Goal: Task Accomplishment & Management: Manage account settings

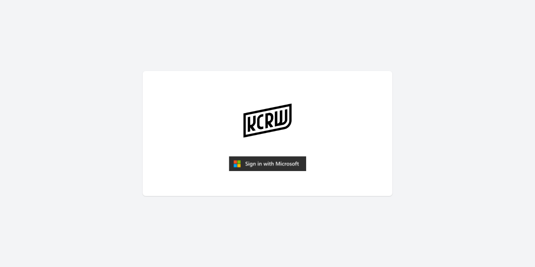
click at [265, 161] on img "submit" at bounding box center [267, 163] width 77 height 15
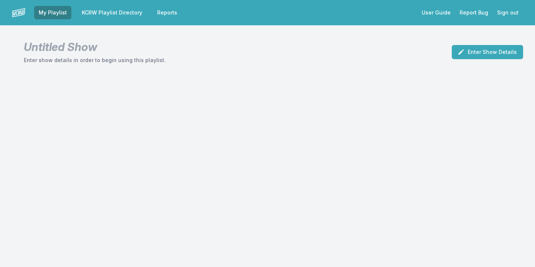
click at [124, 10] on link "KCRW Playlist Directory" at bounding box center [111, 12] width 69 height 13
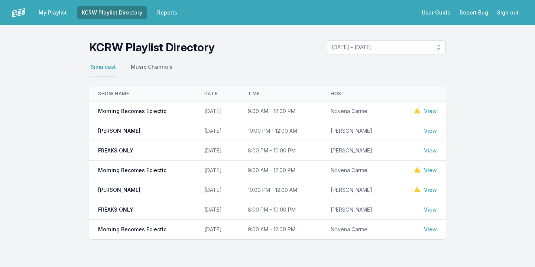
click at [432, 188] on link "View" at bounding box center [430, 189] width 13 height 7
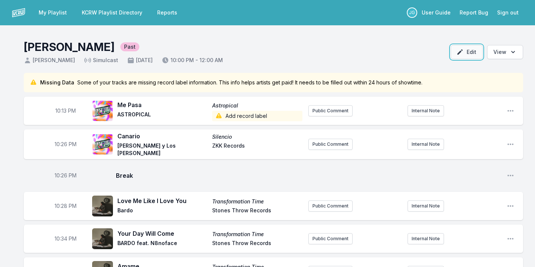
click at [474, 51] on button "Edit" at bounding box center [467, 52] width 32 height 14
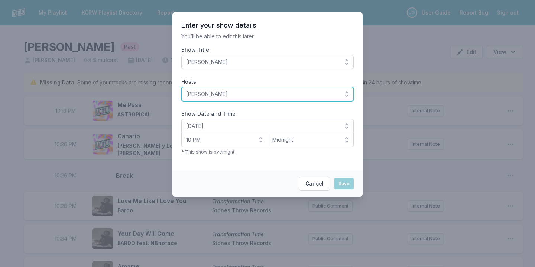
click at [307, 94] on span "[PERSON_NAME]" at bounding box center [262, 93] width 152 height 7
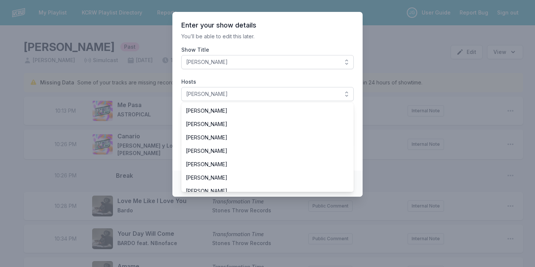
click at [314, 33] on p "You’ll be able to edit this later." at bounding box center [267, 36] width 172 height 7
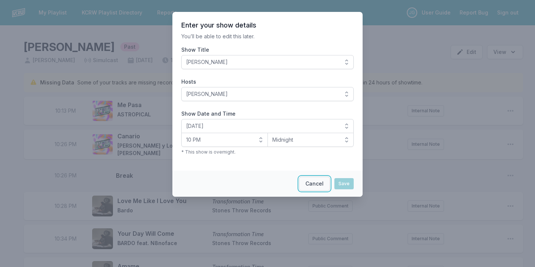
click at [312, 181] on button "Cancel" at bounding box center [314, 183] width 31 height 14
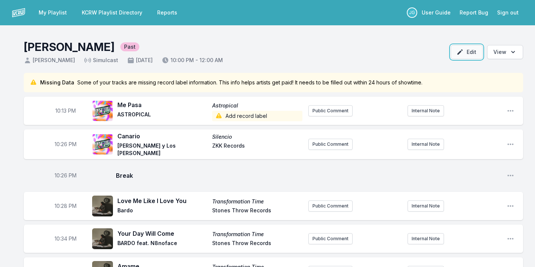
click at [470, 53] on button "Edit" at bounding box center [467, 52] width 32 height 14
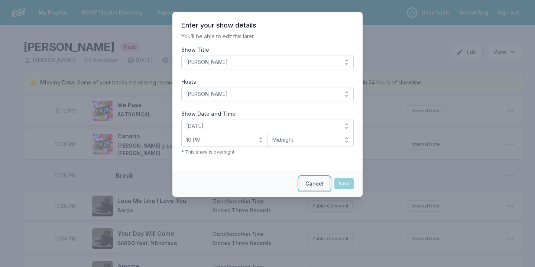
click at [322, 178] on button "Cancel" at bounding box center [314, 183] width 31 height 14
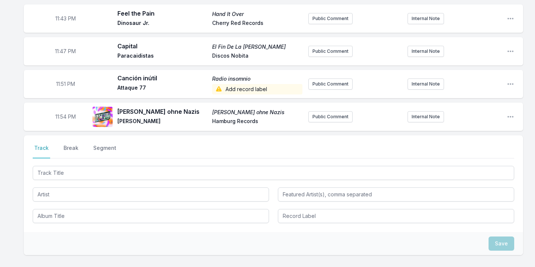
scroll to position [872, 0]
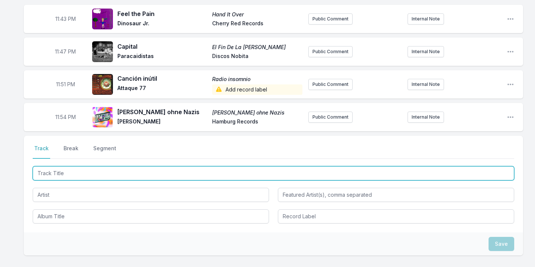
click at [157, 166] on input "Track Title" at bounding box center [273, 173] width 481 height 14
type input "Kelebu"
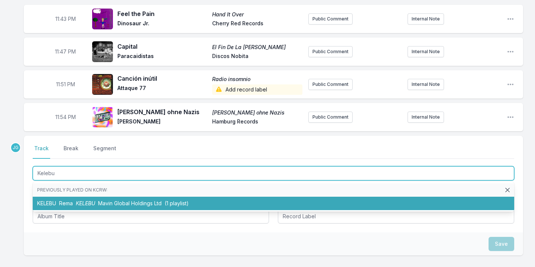
click at [157, 200] on span "Mavin Global Holdings Ltd" at bounding box center [130, 203] width 64 height 6
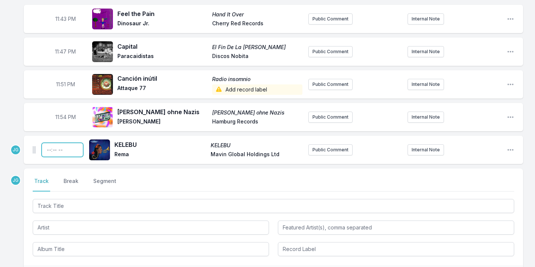
click at [47, 143] on input "Timestamp" at bounding box center [63, 150] width 42 height 14
type input "22:06"
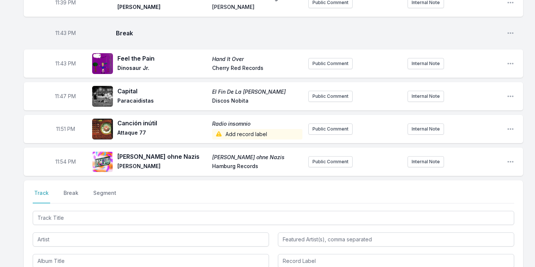
scroll to position [948, 0]
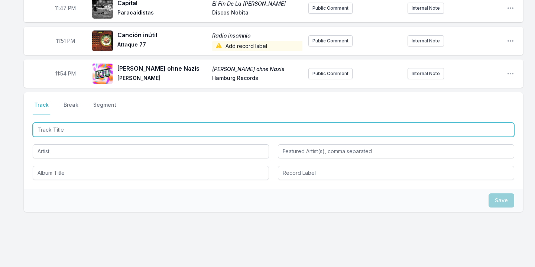
click at [74, 123] on input "Track Title" at bounding box center [273, 130] width 481 height 14
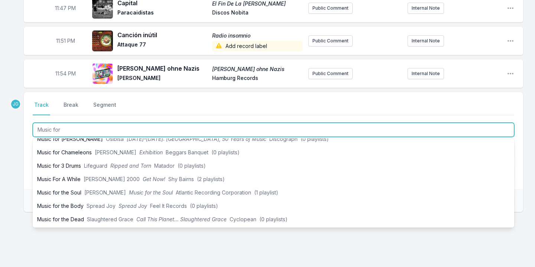
scroll to position [193, 0]
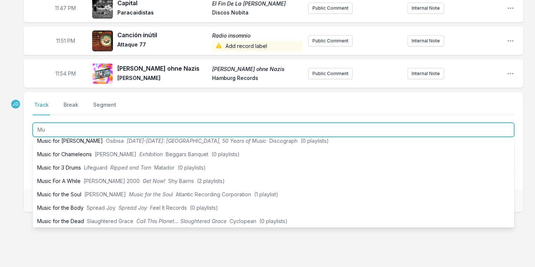
type input "M"
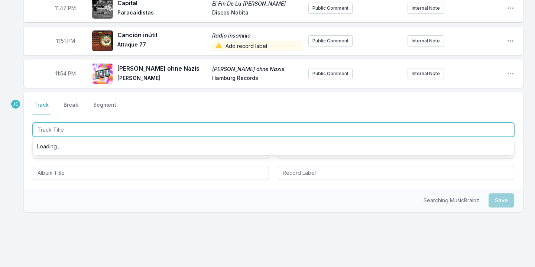
scroll to position [0, 0]
type input "Making Musi"
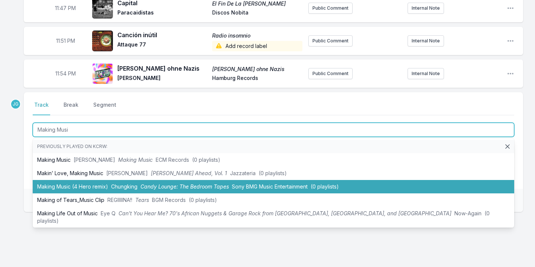
click at [143, 183] on span "Candy Lounge: The Bedroom Tapes" at bounding box center [184, 186] width 88 height 6
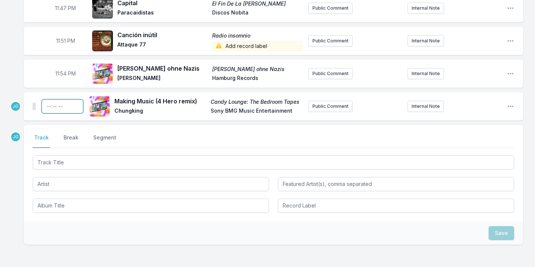
click at [46, 99] on input "Timestamp" at bounding box center [63, 106] width 42 height 14
type input "22:00"
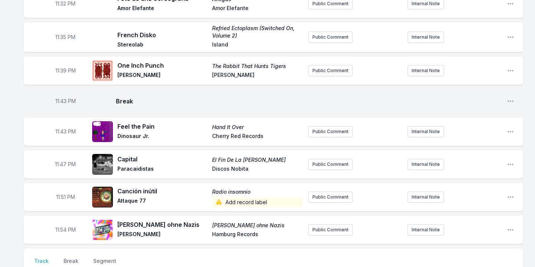
scroll to position [981, 0]
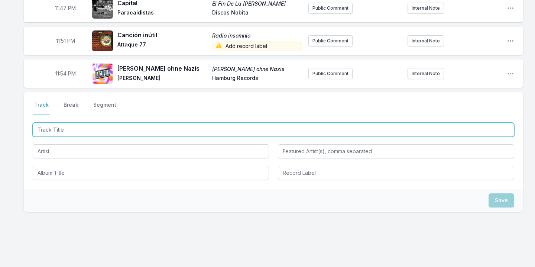
click at [155, 123] on input "Track Title" at bounding box center [273, 130] width 481 height 14
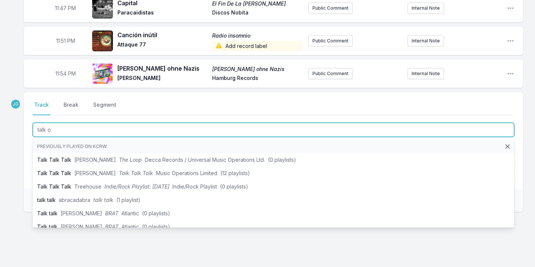
type input "talk ol"
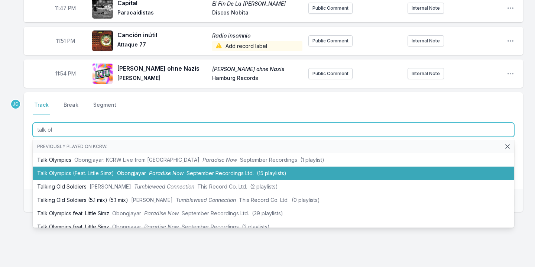
click at [143, 170] on span "Obongjayar" at bounding box center [131, 173] width 29 height 6
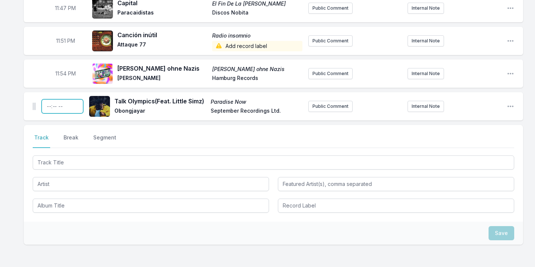
click at [49, 99] on input "Timestamp" at bounding box center [63, 106] width 42 height 14
type input "22:05"
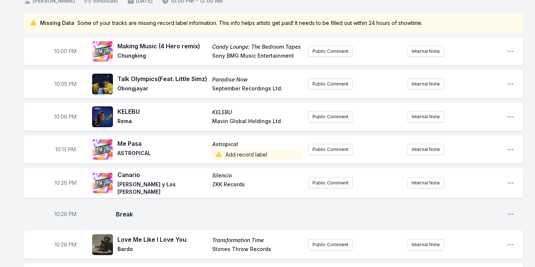
scroll to position [65, 0]
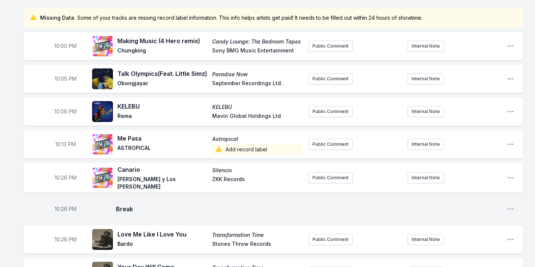
click at [64, 115] on span "10:06 PM" at bounding box center [65, 111] width 22 height 7
click at [61, 114] on input "22:06" at bounding box center [66, 111] width 42 height 14
type input "22:09"
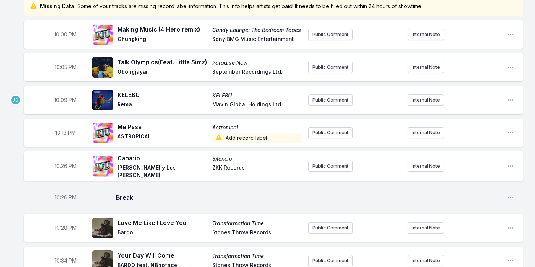
scroll to position [77, 0]
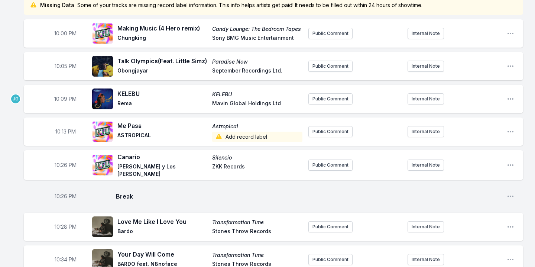
click at [248, 141] on span "Add record label" at bounding box center [257, 136] width 90 height 10
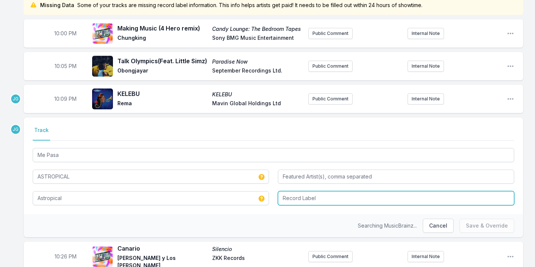
click at [300, 204] on input "Record Label" at bounding box center [396, 198] width 236 height 14
type input "Sony"
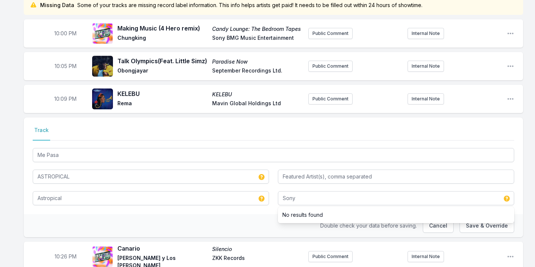
click at [258, 223] on div "Double check your data before saving. Cancel Save & Override" at bounding box center [273, 225] width 499 height 23
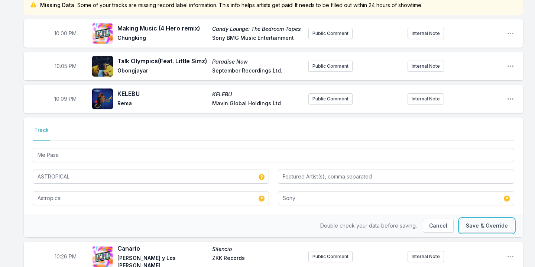
click at [488, 227] on button "Save & Override" at bounding box center [486, 225] width 55 height 14
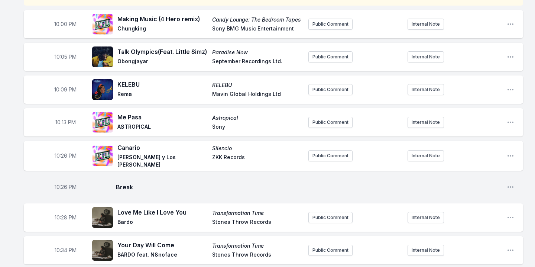
scroll to position [92, 0]
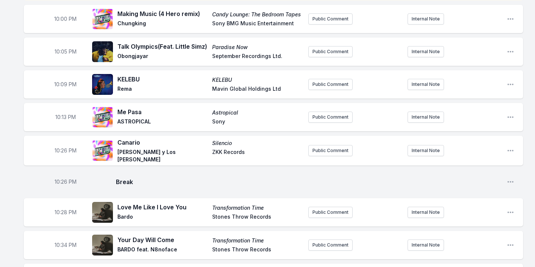
click at [222, 157] on span "ZKK Records" at bounding box center [257, 155] width 90 height 15
click at [508, 154] on icon "Open playlist item options" at bounding box center [510, 150] width 7 height 7
drag, startPoint x: 472, startPoint y: 169, endPoint x: 475, endPoint y: 180, distance: 11.4
click at [475, 180] on div "Edit Timestamp Edit Track Details Delete Entry" at bounding box center [472, 178] width 83 height 43
click at [475, 180] on button "Edit Track Details" at bounding box center [472, 178] width 83 height 13
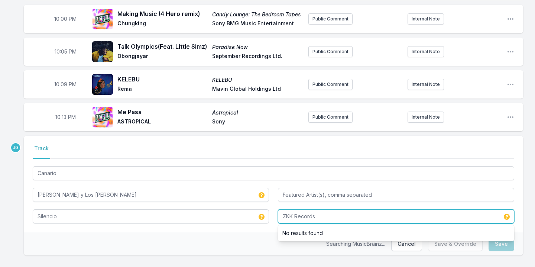
click at [287, 218] on input "ZKK Records" at bounding box center [396, 216] width 236 height 14
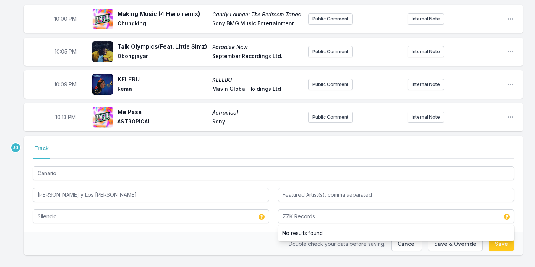
click at [223, 243] on div "Double check your data before saving. Cancel Save & Override Save" at bounding box center [273, 243] width 499 height 23
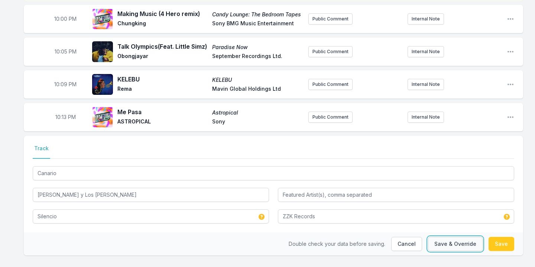
click at [462, 247] on button "Save & Override" at bounding box center [455, 244] width 55 height 14
type input "ZKK Records"
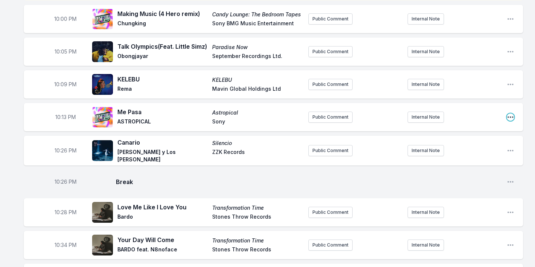
click at [509, 120] on icon "Open playlist item options" at bounding box center [510, 116] width 7 height 7
click at [467, 146] on button "Edit Track Details" at bounding box center [472, 145] width 83 height 13
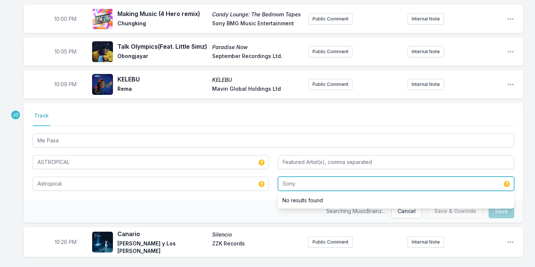
click at [307, 183] on input "Sony" at bounding box center [396, 183] width 236 height 14
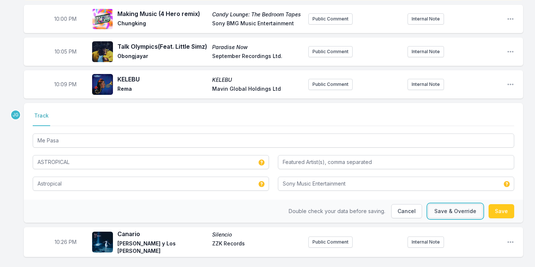
click at [460, 218] on button "Save & Override" at bounding box center [455, 211] width 55 height 14
type input "Sony"
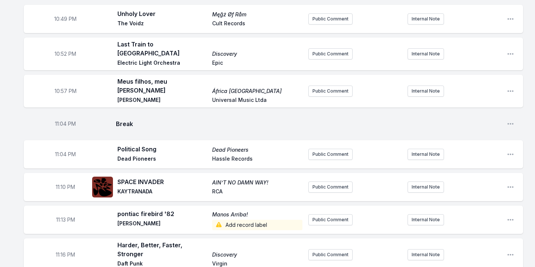
scroll to position [413, 0]
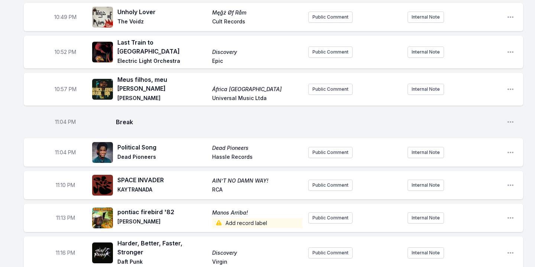
click at [244, 218] on span "Add record label" at bounding box center [257, 223] width 90 height 10
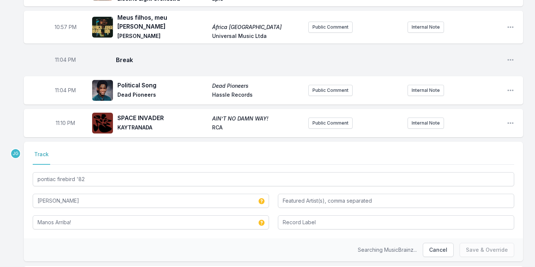
scroll to position [476, 0]
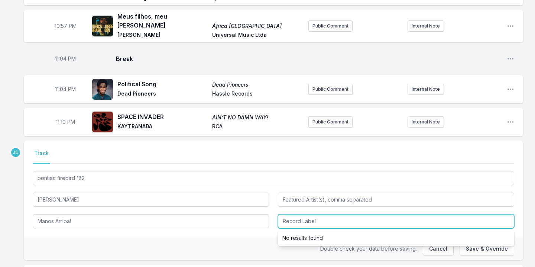
click at [299, 219] on input "Record Label" at bounding box center [396, 221] width 236 height 14
type input "Suave"
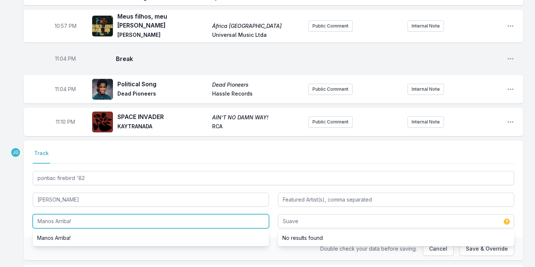
click at [214, 214] on input "Manos Arriba!" at bounding box center [151, 221] width 236 height 14
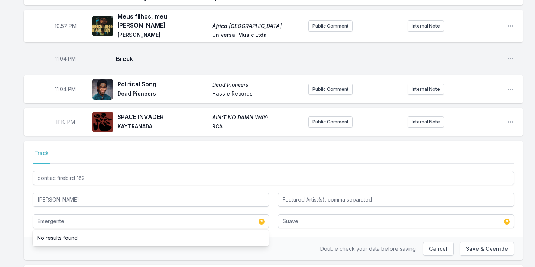
click at [243, 247] on div "Double check your data before saving. Cancel Save & Override" at bounding box center [273, 248] width 499 height 23
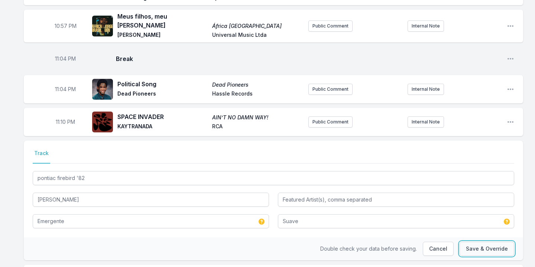
click at [490, 241] on button "Save & Override" at bounding box center [486, 248] width 55 height 14
type input "Manos Arriba!"
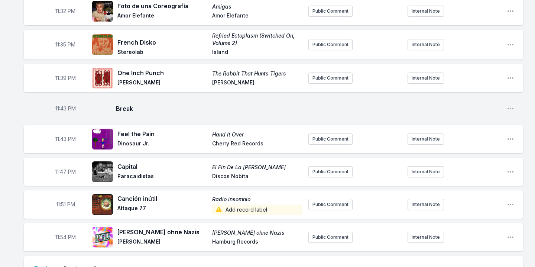
scroll to position [851, 0]
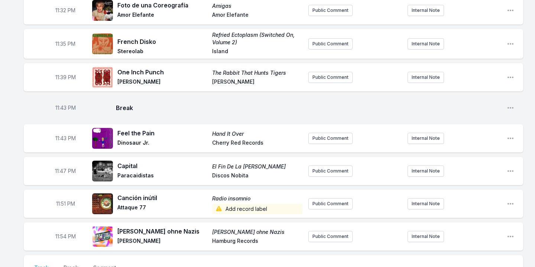
click at [248, 204] on span "Add record label" at bounding box center [257, 209] width 90 height 10
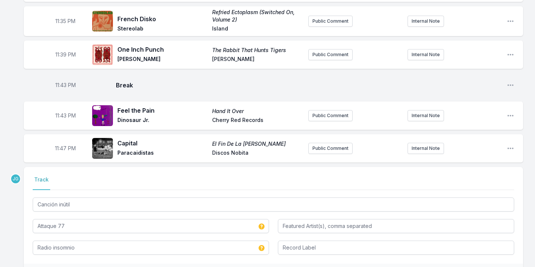
scroll to position [878, 0]
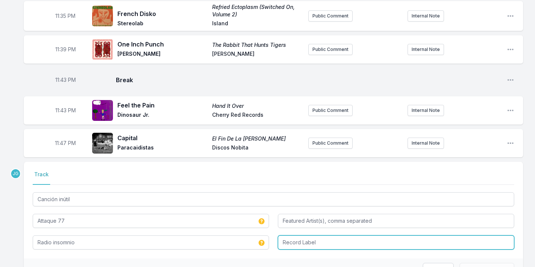
click at [291, 235] on input "Record Label" at bounding box center [396, 242] width 236 height 14
type input "BMG [PERSON_NAME]"
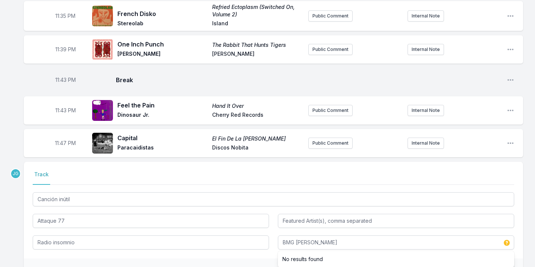
click at [209, 258] on div "Double check your data before saving. Cancel Save & Override" at bounding box center [273, 269] width 499 height 23
click at [479, 263] on button "Save & Override" at bounding box center [486, 270] width 55 height 14
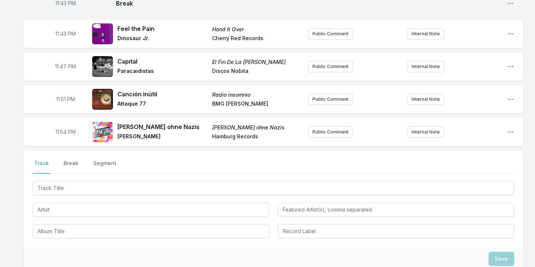
scroll to position [994, 0]
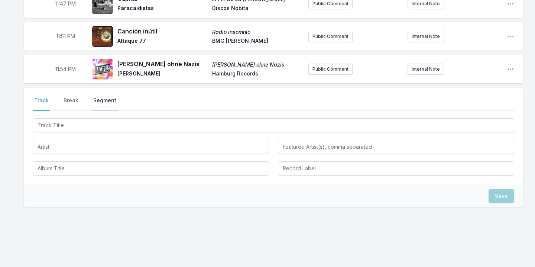
click at [104, 97] on button "Segment" at bounding box center [105, 104] width 26 height 14
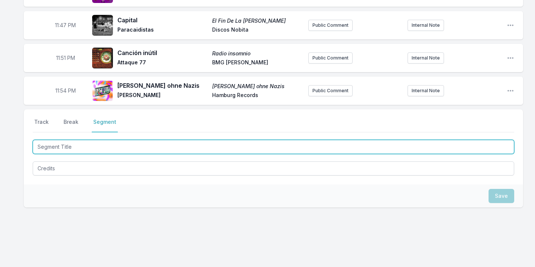
click at [84, 140] on input "Segment Title" at bounding box center [273, 147] width 481 height 14
type textarea "x"
type input "B"
type textarea "x"
type input "Ba"
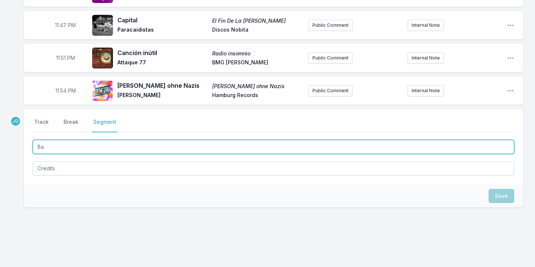
type textarea "x"
type input "Bar"
type textarea "x"
type input "Bard"
type textarea "x"
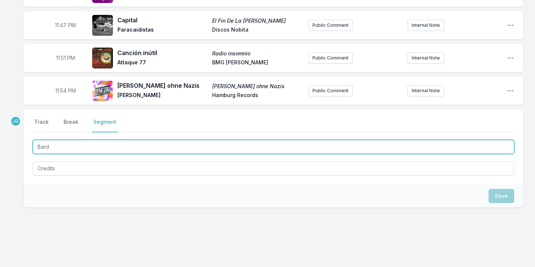
type input "Bardo"
type textarea "x"
type input "Bardo"
type textarea "x"
type input "Bardo I"
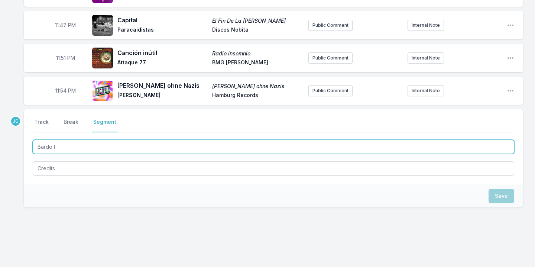
type textarea "x"
type input "Bardo In"
type textarea "x"
type input "Bardo Int"
type textarea "x"
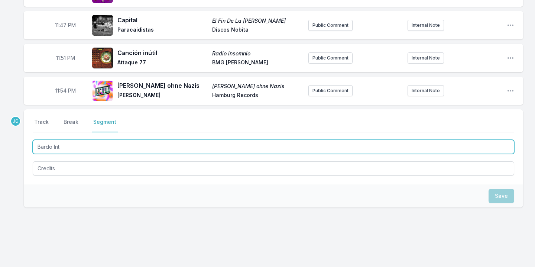
type input "Bardo Inte"
type textarea "x"
type input "Bardo Inter"
type textarea "x"
type input "Bardo Interv"
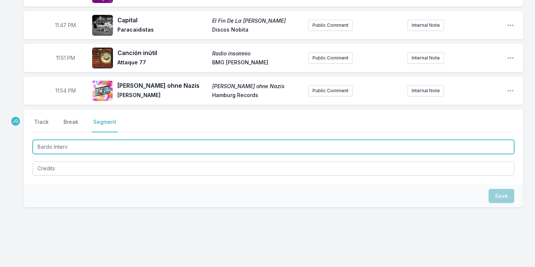
type textarea "x"
type input "Bardo Intervi"
type textarea "x"
type input "Bardo Intervie"
type textarea "x"
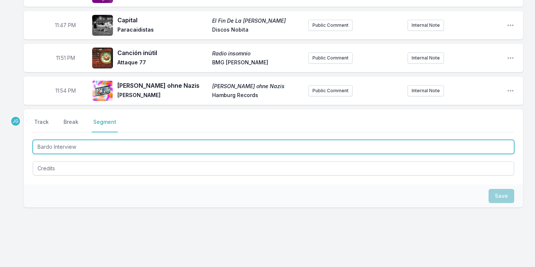
type input "Bardo Interview"
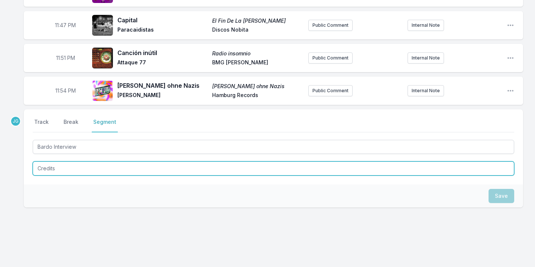
click at [55, 161] on textarea "Credits" at bounding box center [273, 168] width 481 height 14
type textarea "x"
type textarea "J"
type textarea "x"
type textarea "Jo"
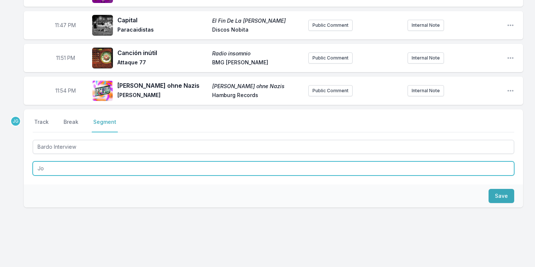
type textarea "x"
type textarea "J"
type textarea "x"
type textarea "J"
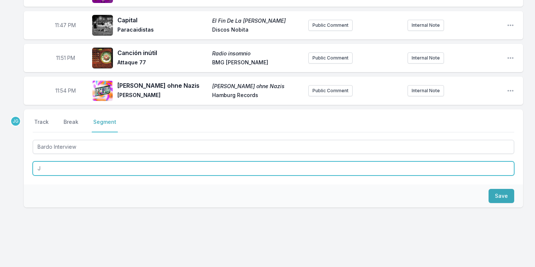
type textarea "x"
type textarea "Jo"
type textarea "x"
type textarea "[PERSON_NAME]"
type textarea "x"
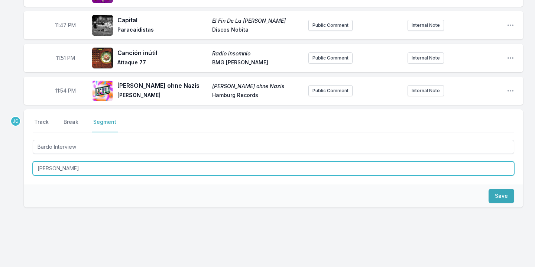
type textarea "[PERSON_NAME]"
type textarea "x"
type textarea "[PERSON_NAME]"
type textarea "x"
type textarea "[PERSON_NAME]"
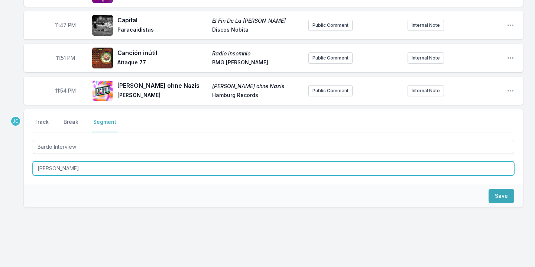
type textarea "x"
type textarea "[PERSON_NAME]"
type textarea "x"
type textarea "[PERSON_NAME]"
type textarea "x"
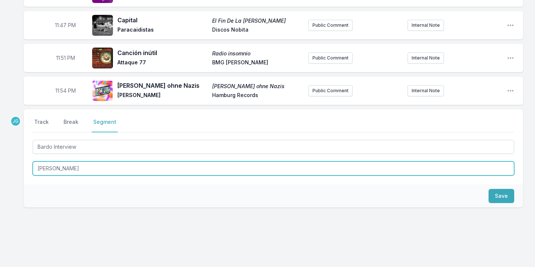
type textarea "[PERSON_NAME]"
type textarea "x"
type textarea "[PERSON_NAME]"
type textarea "x"
type textarea "[PERSON_NAME]"
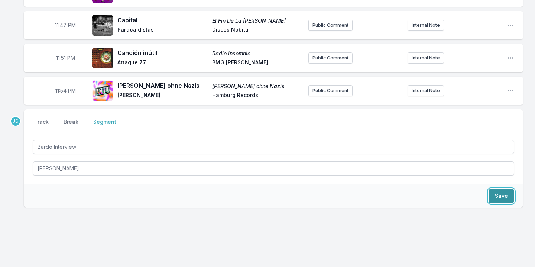
click at [494, 189] on button "Save" at bounding box center [501, 196] width 26 height 14
type textarea "x"
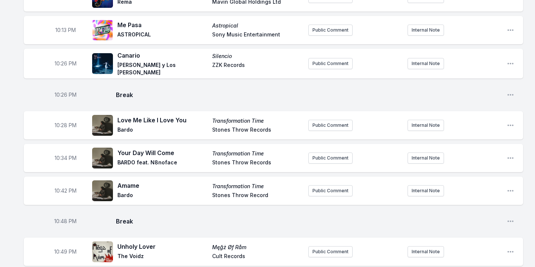
scroll to position [156, 0]
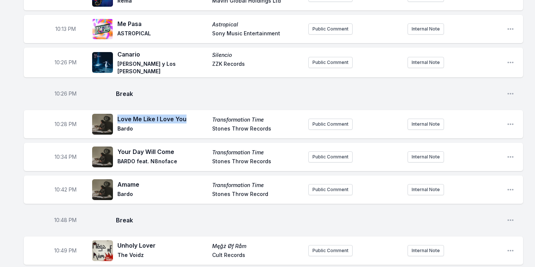
drag, startPoint x: 118, startPoint y: 122, endPoint x: 185, endPoint y: 123, distance: 66.9
click at [185, 123] on span "Love Me Like I Love You" at bounding box center [162, 118] width 90 height 9
copy span "Love Me Like I Love You"
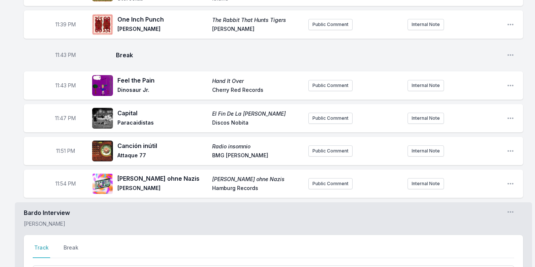
scroll to position [1008, 0]
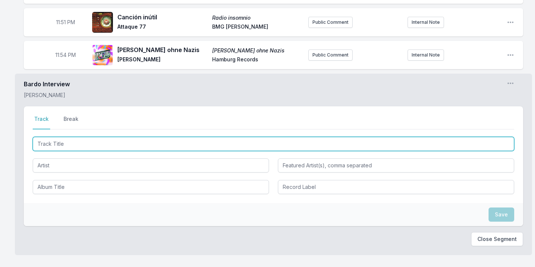
click at [132, 137] on input "Track Title" at bounding box center [273, 144] width 481 height 14
paste input "Love Me Like I Love You"
type input "Love Me Like I Love You"
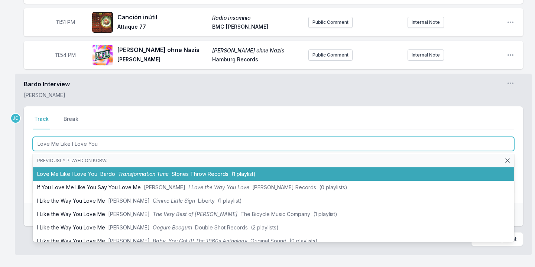
click at [96, 167] on li "Love Me Like I Love You Bardo Transformation Time Stones Throw Records (1 playl…" at bounding box center [273, 173] width 481 height 13
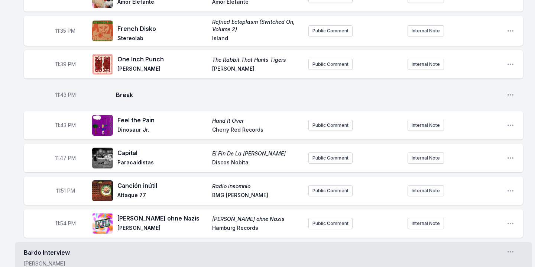
scroll to position [1040, 0]
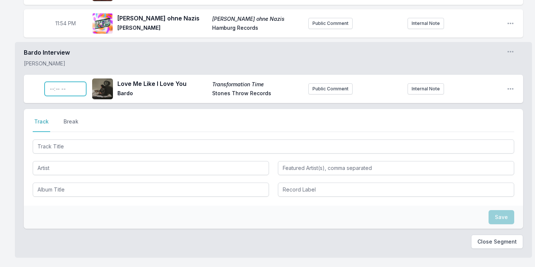
click at [49, 82] on input "Timestamp" at bounding box center [66, 89] width 42 height 14
type input "22:28"
click at [73, 118] on button "Break" at bounding box center [71, 125] width 18 height 14
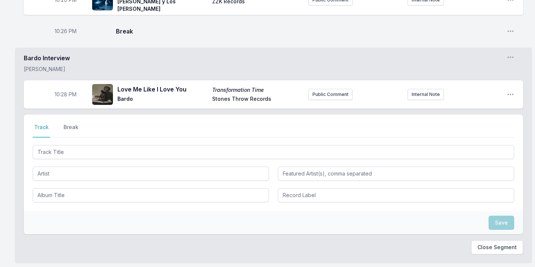
scroll to position [218, 0]
click at [70, 128] on button "Break" at bounding box center [71, 131] width 18 height 14
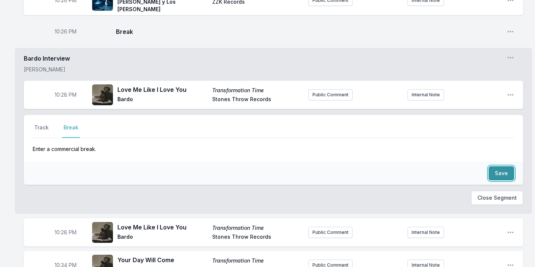
click at [505, 175] on button "Save" at bounding box center [501, 173] width 26 height 14
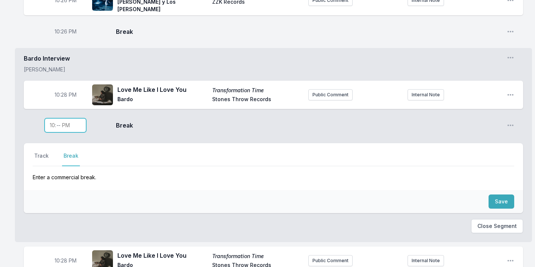
click at [60, 129] on input "Timestamp" at bounding box center [66, 125] width 42 height 14
type input "22:31"
click at [44, 160] on button "Track" at bounding box center [41, 159] width 17 height 14
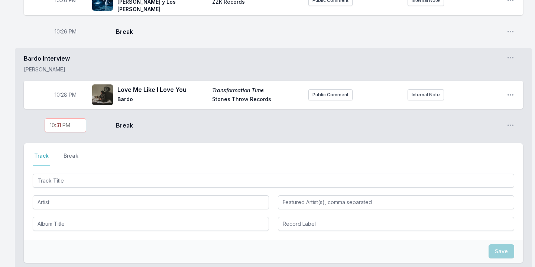
click at [147, 123] on div "22:31 Break Open playlist item options" at bounding box center [273, 125] width 499 height 24
click at [511, 126] on icon "Open playlist item options" at bounding box center [510, 124] width 7 height 7
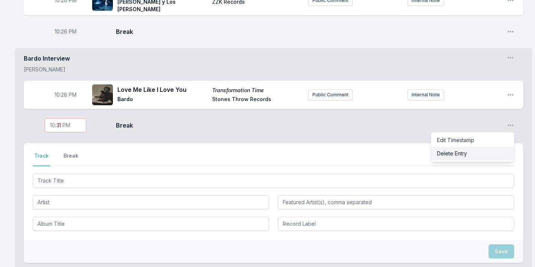
click at [483, 154] on button "Delete Entry" at bounding box center [472, 153] width 83 height 13
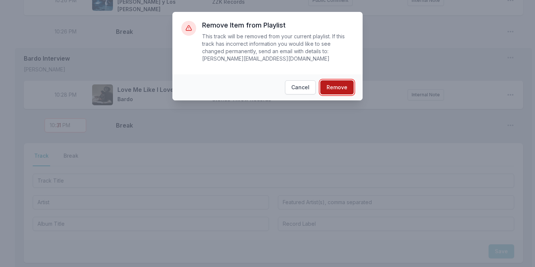
click at [342, 87] on button "Remove" at bounding box center [336, 87] width 33 height 14
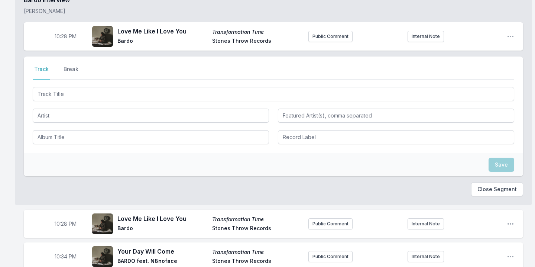
scroll to position [270, 0]
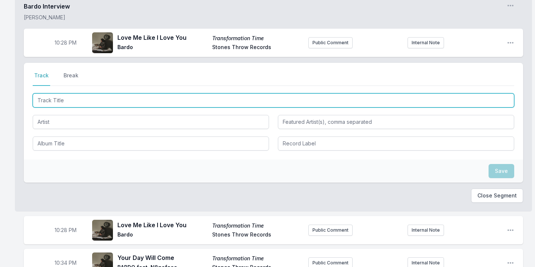
click at [117, 103] on input "Track Title" at bounding box center [273, 100] width 481 height 14
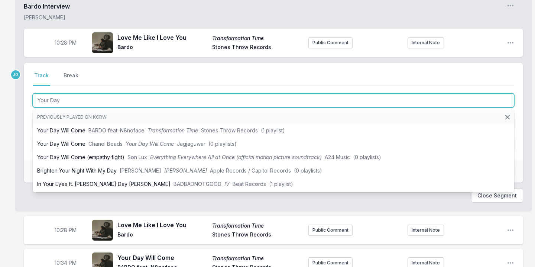
type input "Your Day W"
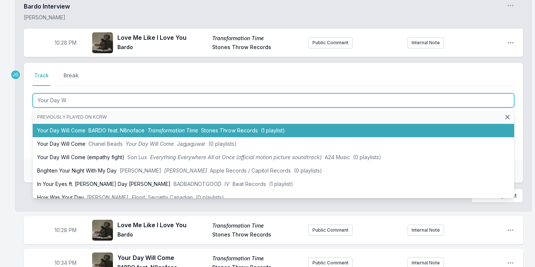
click at [118, 133] on span "BARDO feat. N8noface" at bounding box center [116, 130] width 56 height 6
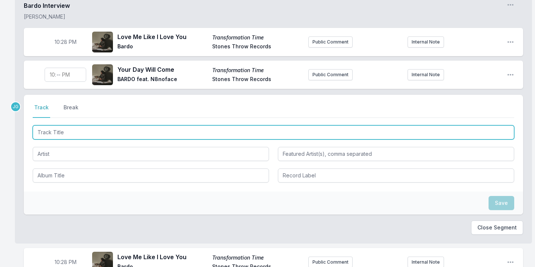
scroll to position [270, 0]
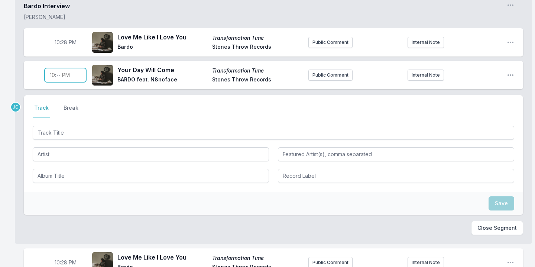
click at [60, 77] on input "Timestamp" at bounding box center [66, 75] width 42 height 14
type input "22:34"
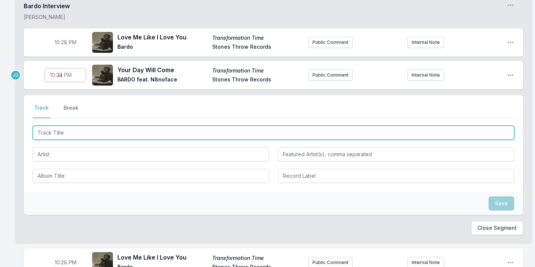
click at [70, 133] on input "Track Title" at bounding box center [273, 133] width 481 height 14
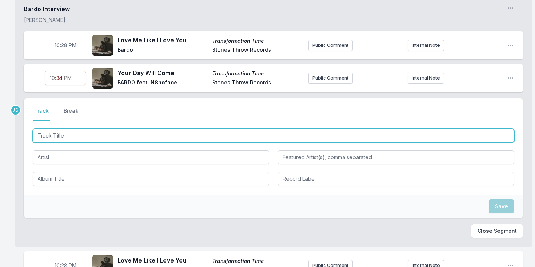
click at [68, 139] on input "Track Title" at bounding box center [273, 136] width 481 height 14
type input "Amame"
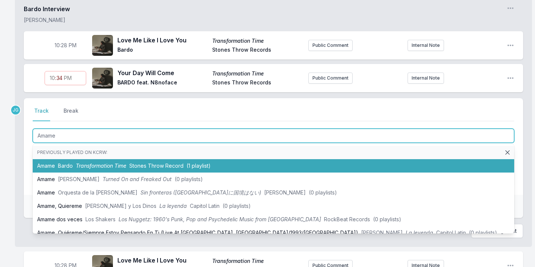
click at [84, 162] on li "Amame Bardo Transformation Time Stones Throw Record (1 playlist)" at bounding box center [273, 165] width 481 height 13
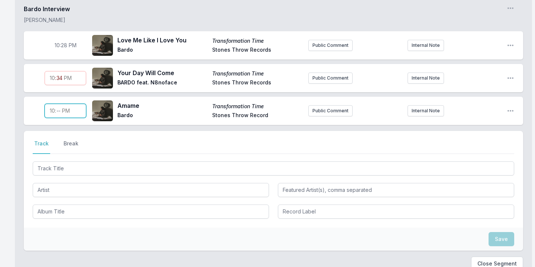
click at [59, 115] on input "Timestamp" at bounding box center [66, 111] width 42 height 14
type input "22:42"
click at [107, 160] on div "Select a tab Track Break Track Break" at bounding box center [273, 179] width 499 height 97
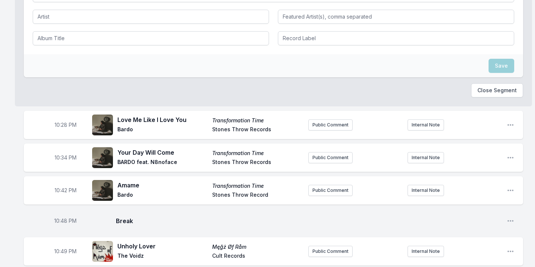
scroll to position [430, 0]
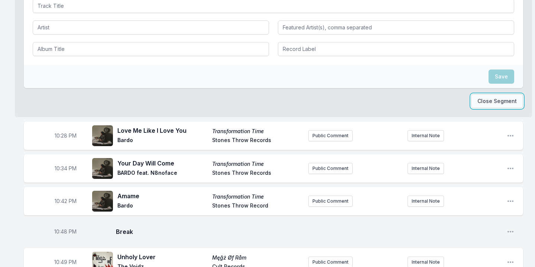
click at [507, 106] on button "Close Segment" at bounding box center [497, 101] width 52 height 14
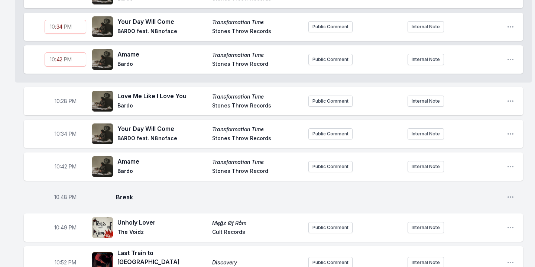
scroll to position [319, 0]
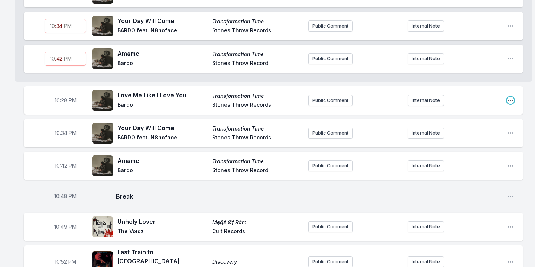
click at [509, 103] on icon "Open playlist item options" at bounding box center [510, 100] width 7 height 7
click at [474, 143] on button "Delete Entry" at bounding box center [472, 141] width 83 height 13
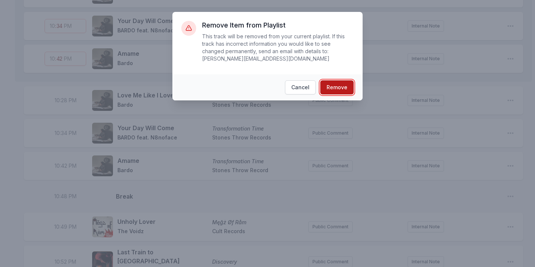
click at [340, 81] on button "Remove" at bounding box center [336, 87] width 33 height 14
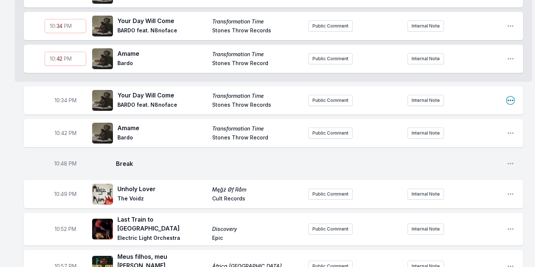
click at [514, 102] on icon "Open playlist item options" at bounding box center [510, 100] width 7 height 7
click at [465, 142] on button "Delete Entry" at bounding box center [472, 141] width 83 height 13
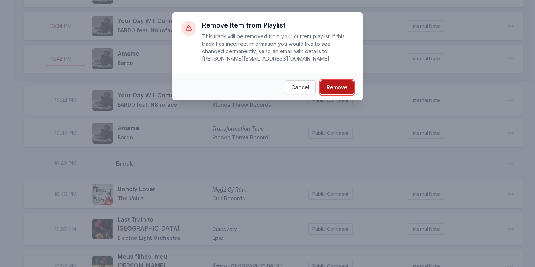
click at [331, 81] on button "Remove" at bounding box center [336, 87] width 33 height 14
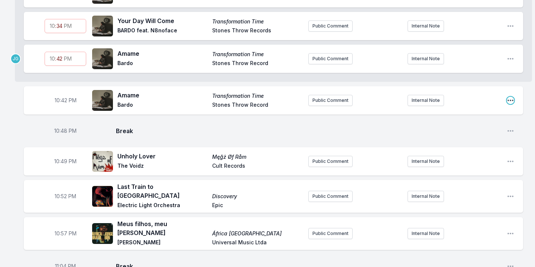
click at [511, 102] on icon "Open playlist item options" at bounding box center [510, 100] width 7 height 7
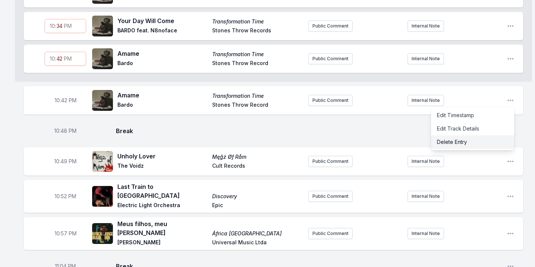
click at [461, 145] on button "Delete Entry" at bounding box center [472, 141] width 83 height 13
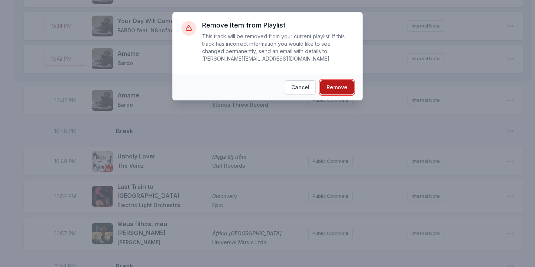
click at [340, 90] on button "Remove" at bounding box center [336, 87] width 33 height 14
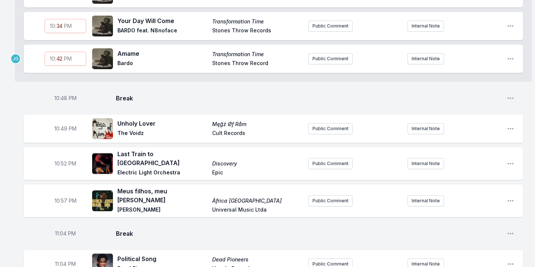
click at [179, 101] on span "Break" at bounding box center [308, 98] width 385 height 9
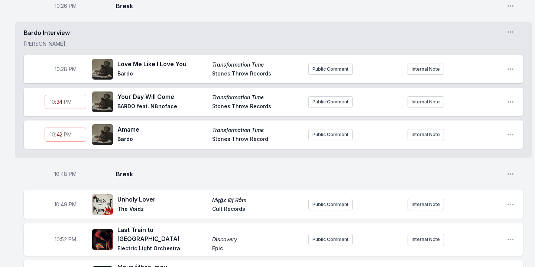
scroll to position [243, 0]
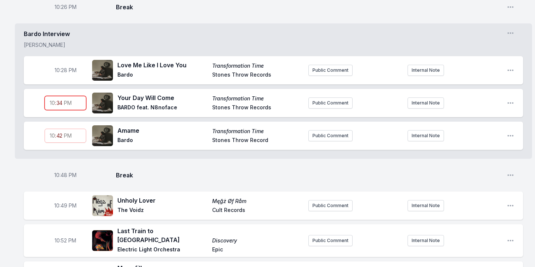
click at [61, 103] on input "22:34" at bounding box center [66, 103] width 42 height 14
click at [61, 106] on input "22:34" at bounding box center [66, 103] width 42 height 14
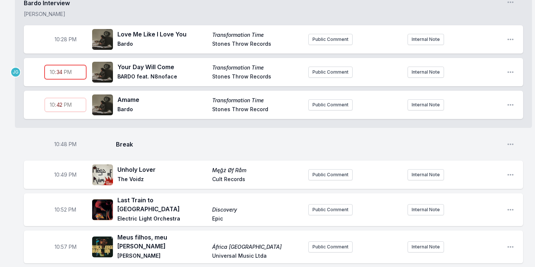
scroll to position [274, 0]
click at [89, 117] on div "22:42 Amame Transformation Time Bardo Stones Throw Record Public Comment Intern…" at bounding box center [273, 104] width 499 height 28
click at [59, 75] on input "22:34" at bounding box center [66, 72] width 42 height 14
click at [507, 75] on icon "Open playlist item options" at bounding box center [510, 71] width 7 height 7
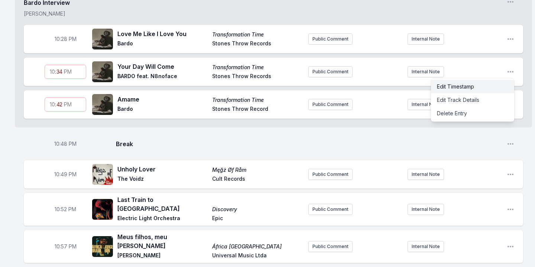
click at [474, 88] on button "Edit Timestamp" at bounding box center [472, 86] width 83 height 13
type input "22:35"
click at [68, 90] on ul "10:28 PM Love Me Like I Love You Transformation Time Bardo Stones Throw Records…" at bounding box center [273, 72] width 499 height 94
click at [60, 107] on input "22:42" at bounding box center [66, 104] width 42 height 14
type input "22:43"
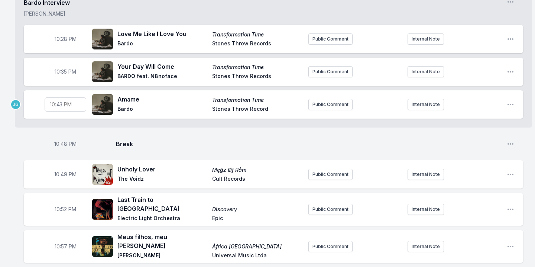
click at [63, 126] on li "Bardo Interview [PERSON_NAME] Open segment options 10:28 PM Love Me Like I Love…" at bounding box center [273, 59] width 517 height 135
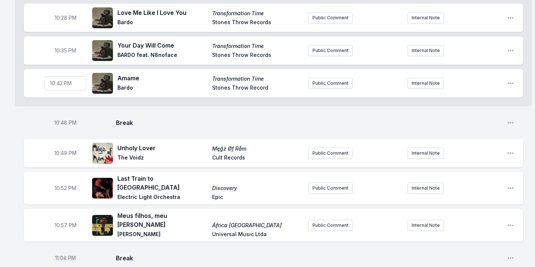
scroll to position [288, 0]
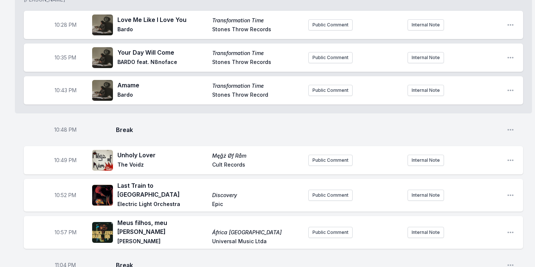
click at [64, 133] on span "10:48 PM" at bounding box center [65, 129] width 22 height 7
click at [59, 132] on input "22:48" at bounding box center [66, 130] width 42 height 14
type input "22:45"
click at [80, 142] on aside "22:45" at bounding box center [66, 130] width 42 height 24
click at [65, 164] on span "10:49 PM" at bounding box center [65, 159] width 22 height 7
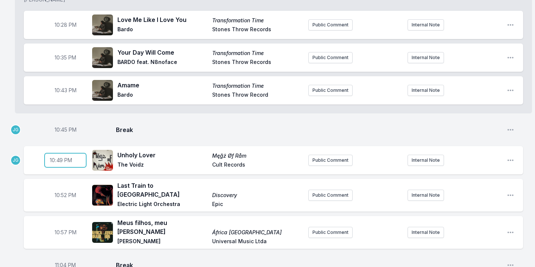
click at [60, 163] on input "22:49" at bounding box center [66, 160] width 42 height 14
type input "22:46"
click at [88, 141] on div "10:45 PM Break Open playlist item options" at bounding box center [273, 130] width 499 height 24
click at [65, 196] on span "10:52 PM" at bounding box center [66, 194] width 22 height 7
click at [59, 195] on input "22:52" at bounding box center [66, 195] width 42 height 14
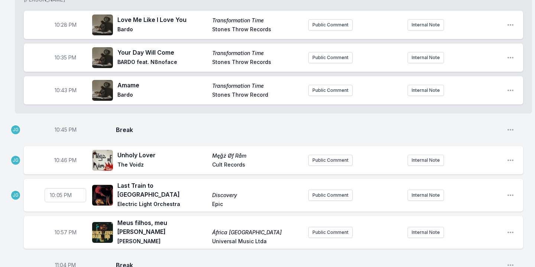
type input "22:51"
click at [72, 220] on aside "10:57 PM" at bounding box center [66, 232] width 42 height 24
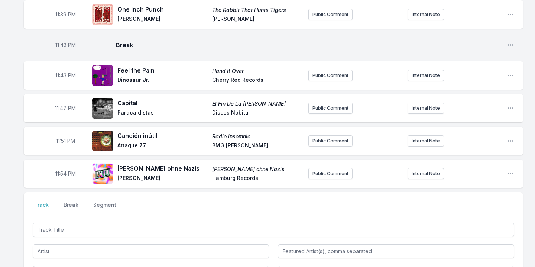
scroll to position [1036, 0]
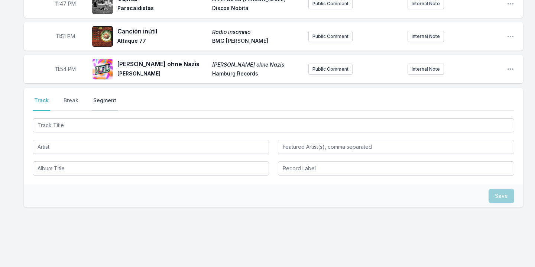
click at [104, 97] on button "Segment" at bounding box center [105, 104] width 26 height 14
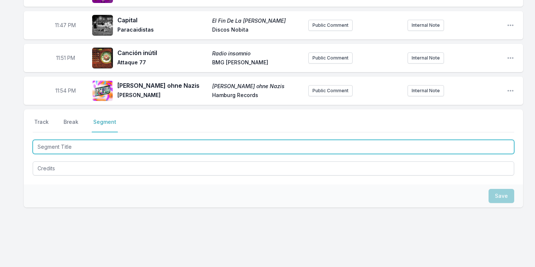
click at [62, 140] on input "Segment Title" at bounding box center [273, 147] width 481 height 14
type textarea "x"
type input "B"
type textarea "x"
type input "Ba"
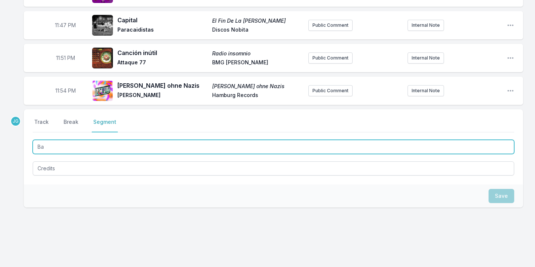
type textarea "x"
type input "Bar"
type textarea "x"
type input "Bard"
type textarea "x"
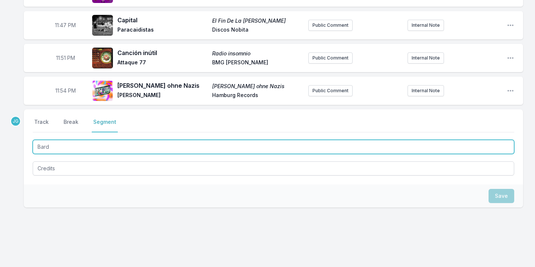
type input "Bardo"
type textarea "x"
type input "Bardo"
type textarea "x"
type input "Bardo G"
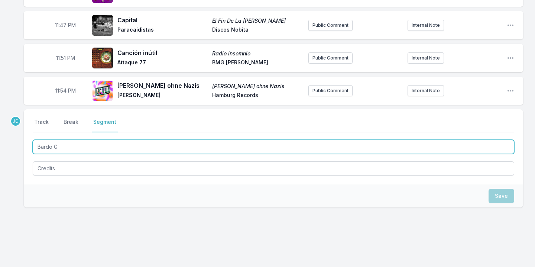
type textarea "x"
type input "Bardo Gu"
type textarea "x"
type input "[PERSON_NAME]"
type textarea "x"
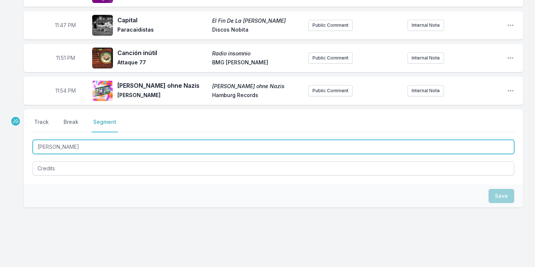
type input "Bardo Gues"
type textarea "x"
type input "Bardo Guest"
type textarea "x"
type input "Bardo Guest"
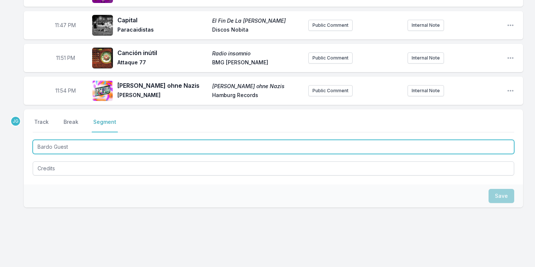
type textarea "x"
type input "Bardo Guest D"
type textarea "x"
type input "Bardo Guest DJ"
type textarea "x"
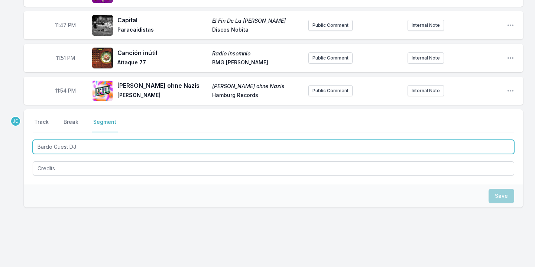
type input "Bardo Guest DJ"
type textarea "x"
type input "Bardo Guest DJ S"
type textarea "x"
type input "Bardo Guest DJ [PERSON_NAME]"
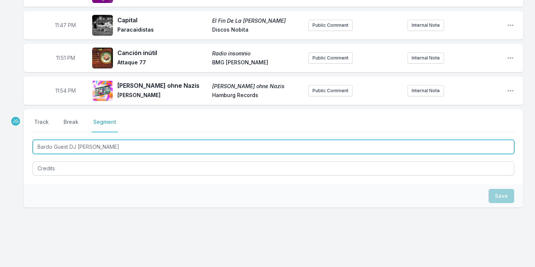
type textarea "x"
type input "Bardo Guest DJ Set"
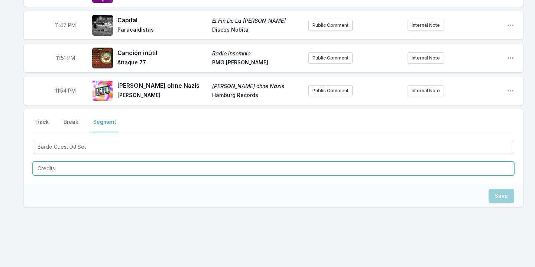
click at [53, 161] on textarea "Credits" at bounding box center [273, 168] width 481 height 14
type textarea "x"
type textarea "J"
type textarea "x"
type textarea "Jo"
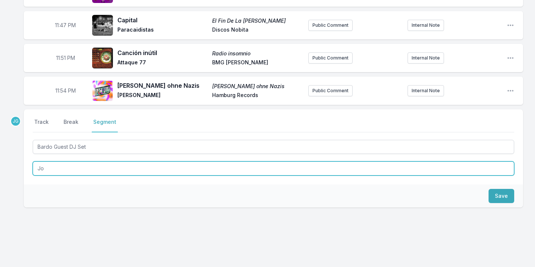
type textarea "x"
type textarea "[PERSON_NAME]"
type textarea "x"
type textarea "[PERSON_NAME]"
type textarea "x"
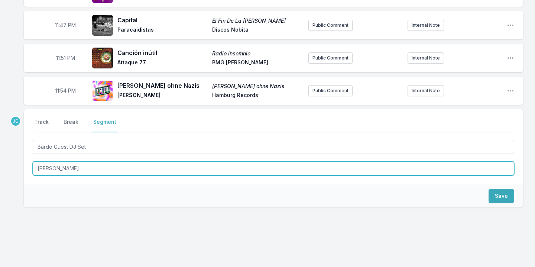
type textarea "[PERSON_NAME]"
type textarea "x"
type textarea "[PERSON_NAME]"
type textarea "x"
type textarea "[PERSON_NAME]"
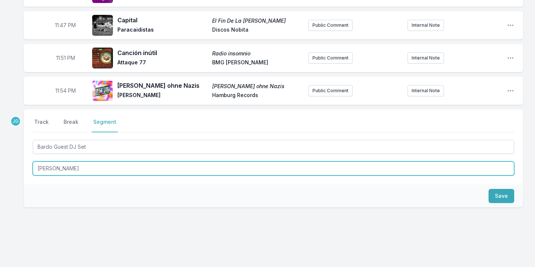
type textarea "x"
type textarea "[PERSON_NAME]"
type textarea "x"
type textarea "[PERSON_NAME]"
type textarea "x"
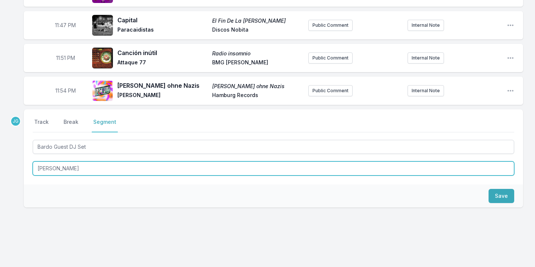
type textarea "[PERSON_NAME]"
type textarea "x"
type textarea "[PERSON_NAME]"
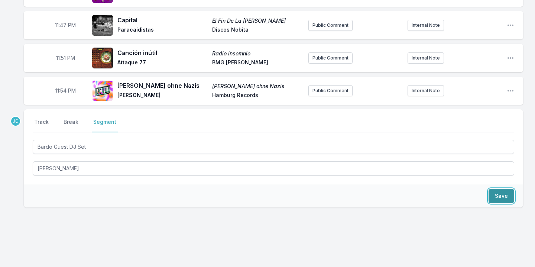
click at [500, 189] on button "Save" at bounding box center [501, 196] width 26 height 14
type textarea "x"
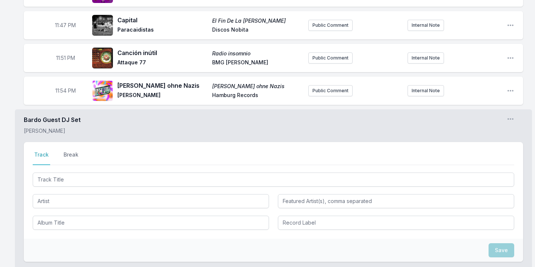
click at [46, 127] on p "[PERSON_NAME]" at bounding box center [52, 130] width 57 height 7
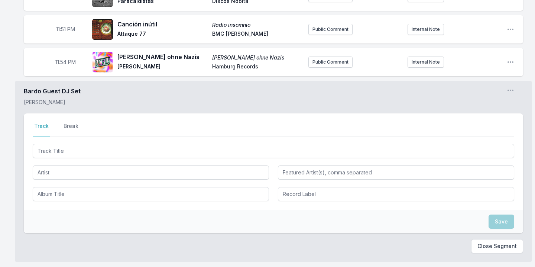
scroll to position [1050, 0]
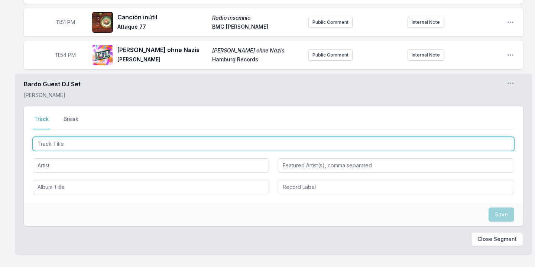
click at [64, 137] on input "Track Title" at bounding box center [273, 144] width 481 height 14
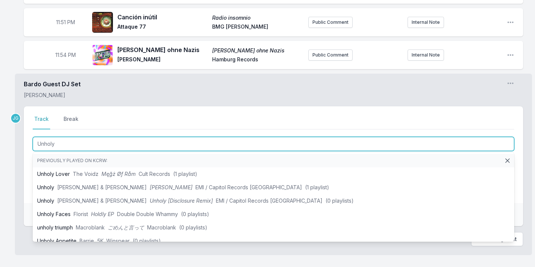
type input "Unholy L"
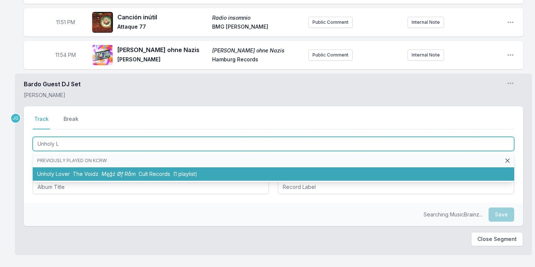
click at [80, 170] on span "The Voidz" at bounding box center [86, 173] width 26 height 6
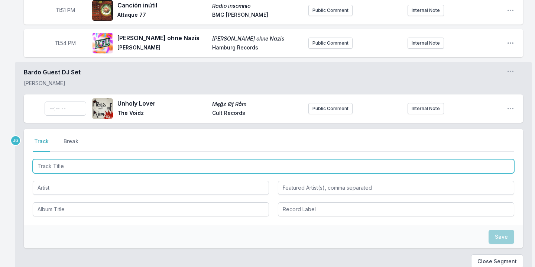
scroll to position [1084, 0]
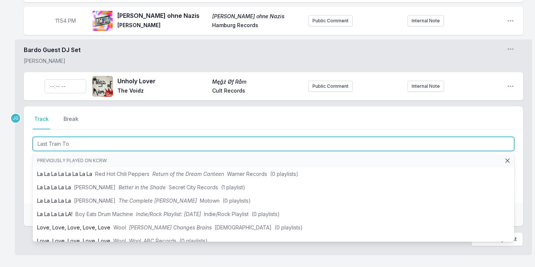
type input "Last Train To"
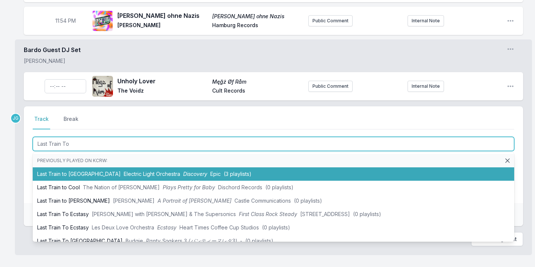
click at [124, 170] on span "Electric Light Orchestra" at bounding box center [152, 173] width 56 height 6
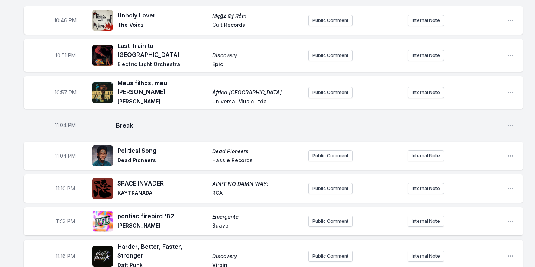
scroll to position [427, 0]
drag, startPoint x: 118, startPoint y: 84, endPoint x: 192, endPoint y: 84, distance: 74.3
click at [192, 84] on span "Meus filhos, meu [PERSON_NAME]" at bounding box center [162, 88] width 90 height 18
copy span "Meus filhos, meu [PERSON_NAME]"
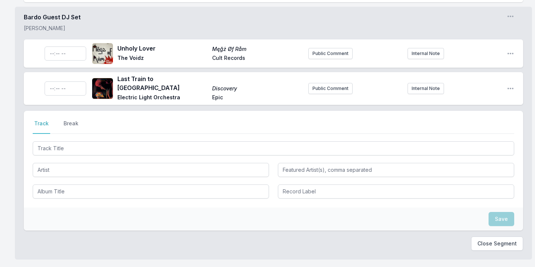
scroll to position [1115, 0]
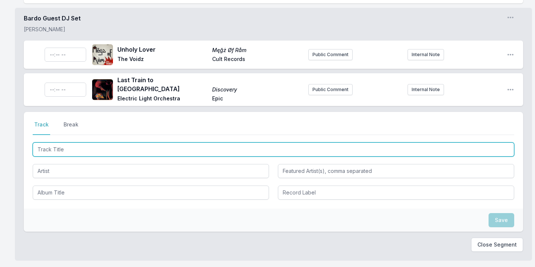
click at [144, 142] on input "Track Title" at bounding box center [273, 149] width 481 height 14
paste input "Meus filhos, meu [PERSON_NAME]"
type input "Meus filhos, meu [PERSON_NAME]"
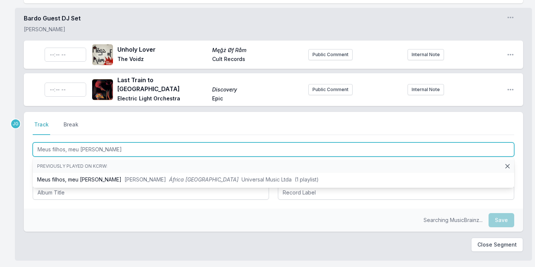
click at [115, 173] on li "Meus filhos, meu tesouro [PERSON_NAME] Jor África Brasil Universal Music Ltda (…" at bounding box center [273, 179] width 481 height 13
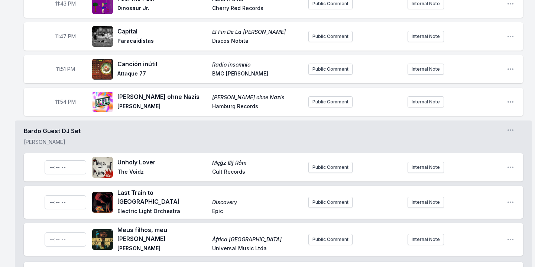
scroll to position [1004, 0]
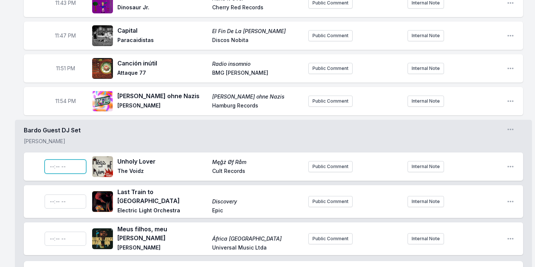
click at [59, 159] on input "Timestamp" at bounding box center [66, 166] width 42 height 14
click at [51, 159] on input "Timestamp" at bounding box center [66, 166] width 42 height 14
type input "22:46"
click at [46, 194] on input "Timestamp" at bounding box center [66, 201] width 42 height 14
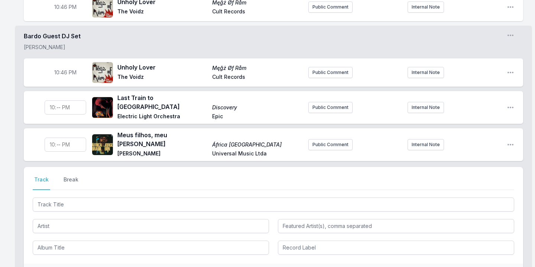
scroll to position [442, 0]
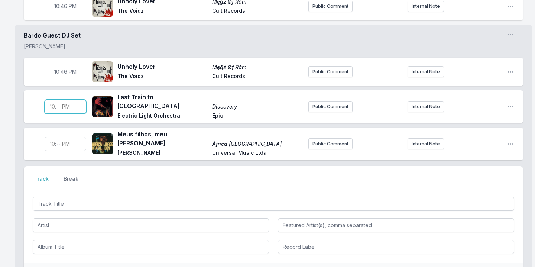
click at [59, 107] on input "Timestamp" at bounding box center [66, 107] width 42 height 14
type input "22:51"
click at [58, 140] on input "Timestamp" at bounding box center [66, 144] width 42 height 14
type input "22:57"
click at [70, 155] on li "Bardo Guest DJ Set [PERSON_NAME] Open segment options 10:46 PM Unholy Lover Męğ…" at bounding box center [273, 170] width 517 height 290
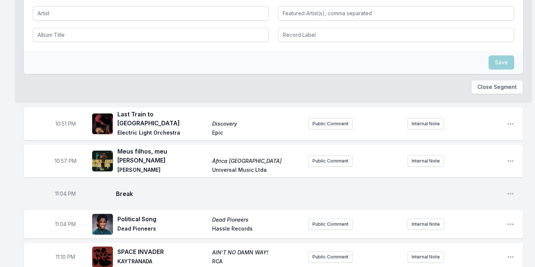
scroll to position [654, 0]
click at [510, 120] on icon "Open playlist item options" at bounding box center [510, 123] width 7 height 7
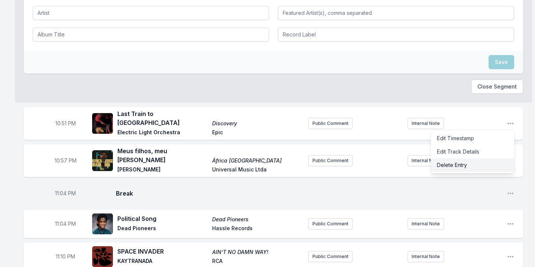
click at [466, 158] on button "Delete Entry" at bounding box center [472, 164] width 83 height 13
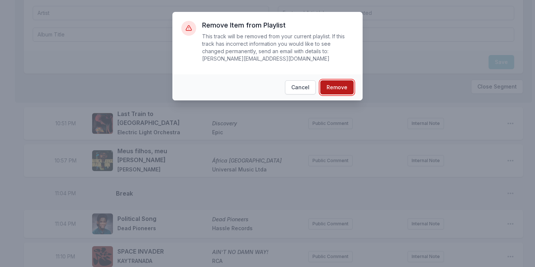
click at [348, 89] on button "Remove" at bounding box center [336, 87] width 33 height 14
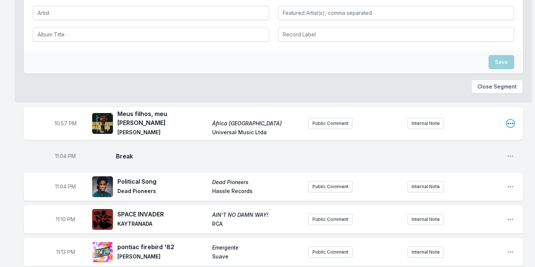
click at [511, 120] on icon "Open playlist item options" at bounding box center [510, 123] width 7 height 7
click at [459, 158] on button "Delete Entry" at bounding box center [472, 164] width 83 height 13
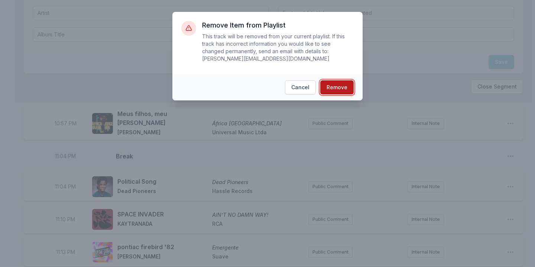
click at [335, 83] on button "Remove" at bounding box center [336, 87] width 33 height 14
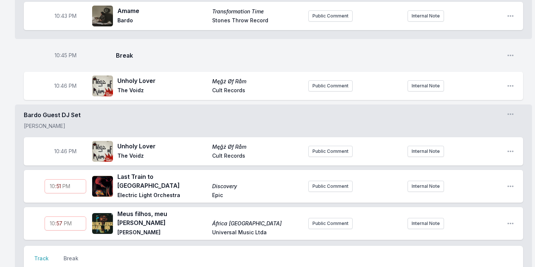
scroll to position [361, 0]
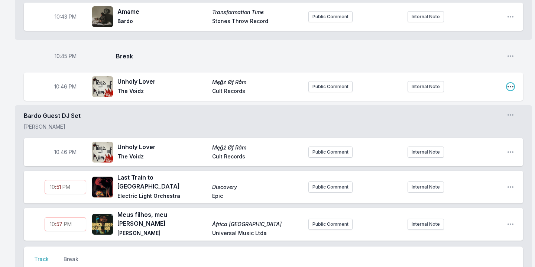
click at [511, 88] on icon "Open playlist item options" at bounding box center [510, 86] width 7 height 7
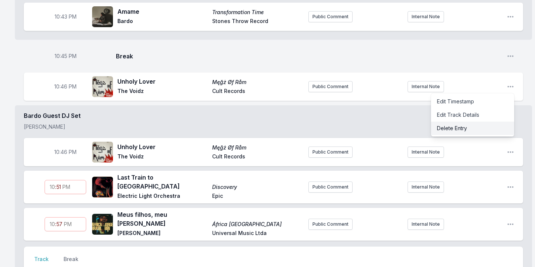
click at [462, 127] on button "Delete Entry" at bounding box center [472, 127] width 83 height 13
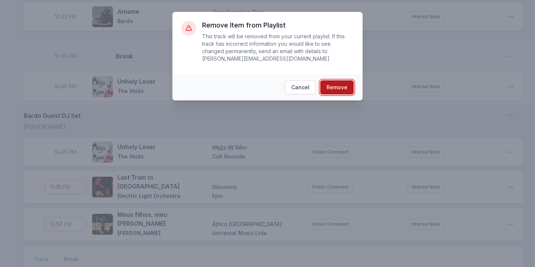
click at [344, 88] on button "Remove" at bounding box center [336, 87] width 33 height 14
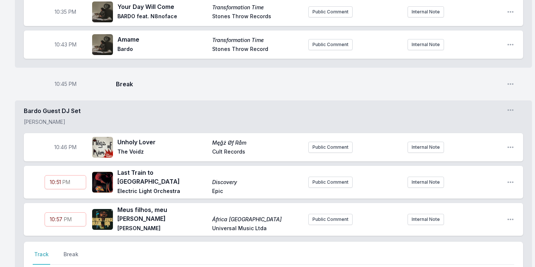
scroll to position [329, 0]
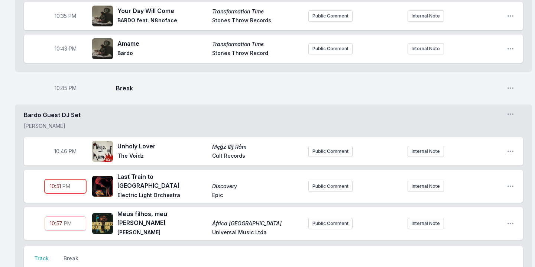
click at [58, 187] on input "22:51" at bounding box center [66, 186] width 42 height 14
type input "22:50"
click at [65, 198] on aside "22:50" at bounding box center [66, 186] width 42 height 24
click at [60, 217] on input "22:57" at bounding box center [66, 223] width 42 height 14
click at [60, 219] on input "22:57" at bounding box center [66, 223] width 42 height 14
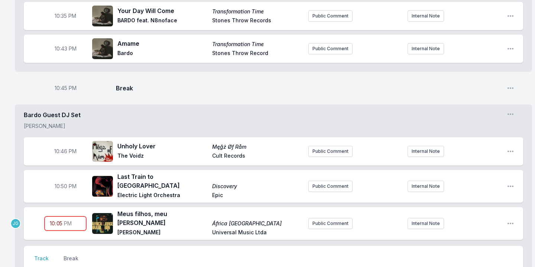
type input "22:55"
click at [88, 207] on div "22:55 Meus filhos, meu tesouro África [GEOGRAPHIC_DATA] [PERSON_NAME] Universal…" at bounding box center [273, 223] width 499 height 33
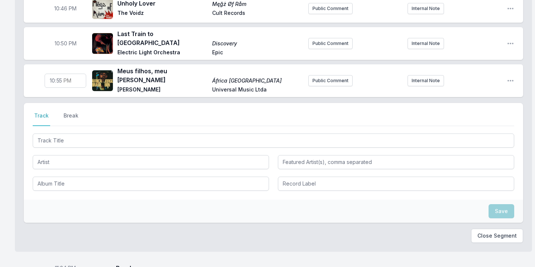
scroll to position [472, 0]
click at [487, 230] on button "Close Segment" at bounding box center [497, 236] width 52 height 14
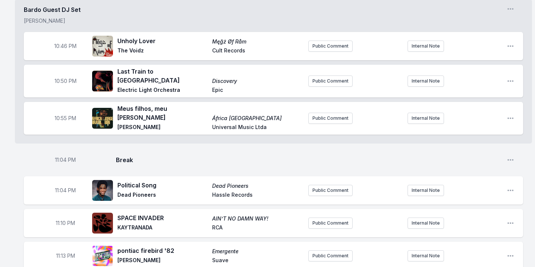
scroll to position [434, 0]
click at [64, 156] on span "11:04 PM" at bounding box center [65, 159] width 21 height 7
type input "22:58"
click at [144, 157] on span "Break" at bounding box center [308, 160] width 385 height 9
click at [64, 187] on span "11:04 PM" at bounding box center [65, 190] width 21 height 7
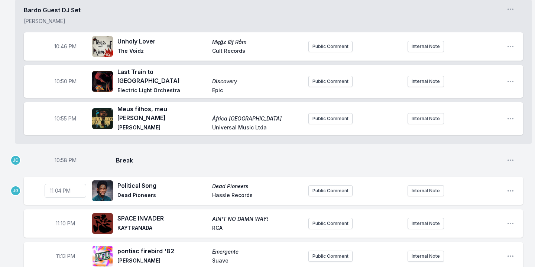
click at [58, 185] on input "23:04" at bounding box center [66, 190] width 42 height 14
type input "23:01"
click at [180, 156] on span "Break" at bounding box center [308, 160] width 385 height 9
click at [65, 220] on span "11:10 PM" at bounding box center [65, 223] width 19 height 7
click at [58, 217] on input "23:10" at bounding box center [66, 223] width 42 height 14
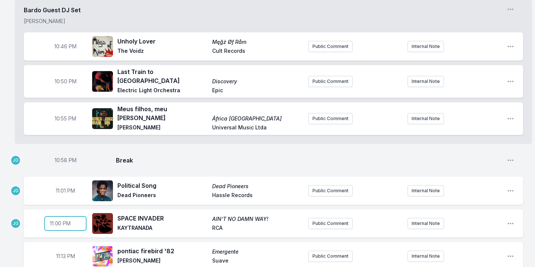
type input "23:05"
click at [74, 209] on div "23:05 SPACE INVADER AIN’T NO DAMN WAY! KAYTRANADA RCA Public Comment Internal N…" at bounding box center [273, 223] width 499 height 28
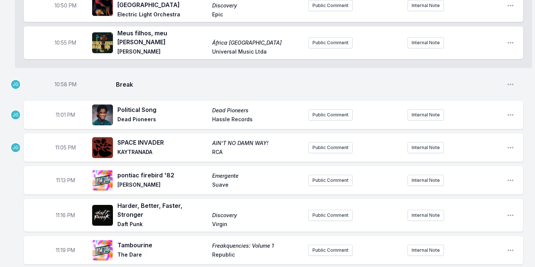
scroll to position [510, 0]
click at [62, 211] on span "11:16 PM" at bounding box center [65, 214] width 19 height 7
click at [60, 208] on input "23:16" at bounding box center [66, 215] width 42 height 14
click at [59, 208] on input "23:09" at bounding box center [66, 215] width 42 height 14
type input "23:15"
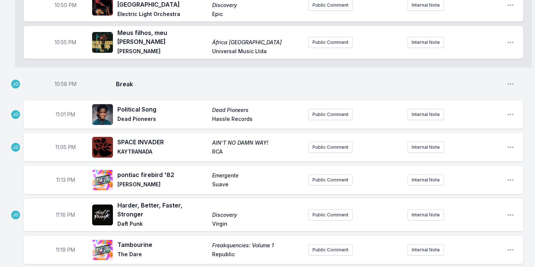
click at [63, 176] on span "11:13 PM" at bounding box center [65, 179] width 19 height 7
click at [57, 174] on input "23:13" at bounding box center [66, 180] width 42 height 14
type input "23:09"
click at [65, 211] on span "11:15 PM" at bounding box center [65, 214] width 19 height 7
click at [57, 208] on input "23:15" at bounding box center [66, 215] width 42 height 14
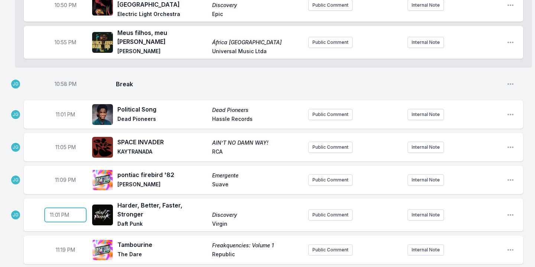
type input "23:13"
click at [74, 191] on ul "10:00 PM Making Music (4 Hero remix) [PERSON_NAME]: The Bedroom Tapes Chungking…" at bounding box center [273, 106] width 499 height 1088
click at [65, 246] on span "11:19 PM" at bounding box center [65, 249] width 19 height 7
click at [59, 243] on input "23:19" at bounding box center [66, 250] width 42 height 14
type input "23:18"
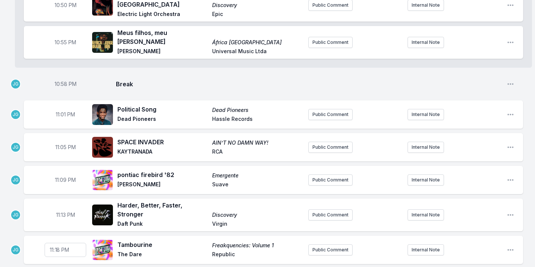
click at [68, 223] on ul "10:00 PM Making Music (4 Hero remix) [PERSON_NAME]: The Bedroom Tapes Chungking…" at bounding box center [273, 106] width 499 height 1088
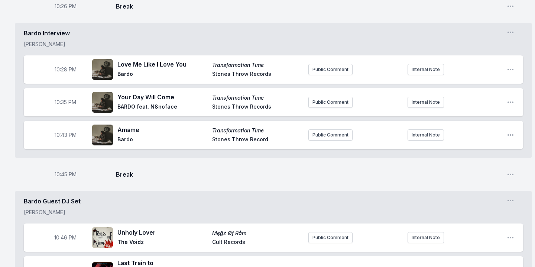
scroll to position [225, 0]
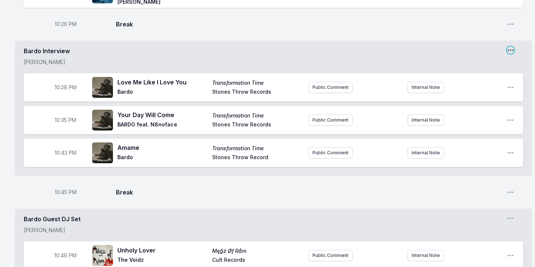
click at [511, 51] on icon "Open segment options" at bounding box center [510, 49] width 7 height 7
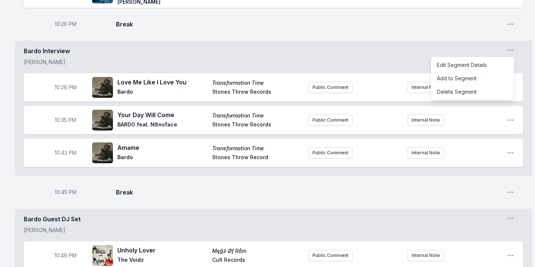
click at [439, 32] on div "10:26 PM Break Open playlist item options" at bounding box center [273, 24] width 499 height 24
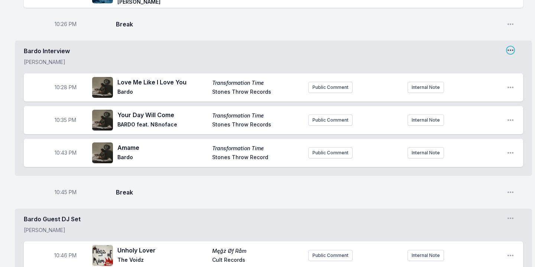
click at [513, 53] on icon "Open segment options" at bounding box center [510, 49] width 7 height 7
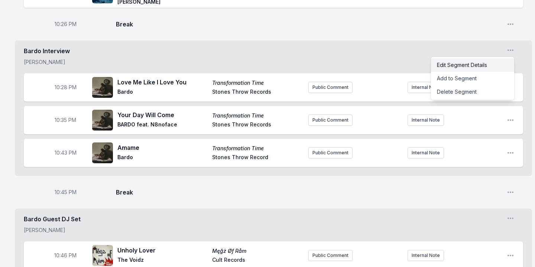
click at [476, 65] on button "Edit Segment Details" at bounding box center [472, 64] width 83 height 13
type textarea "x"
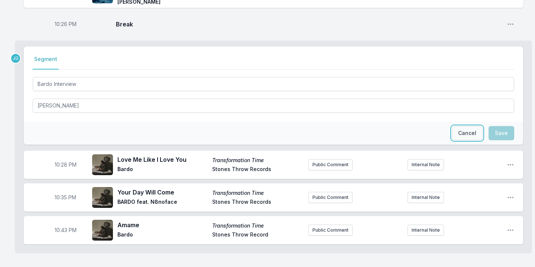
click at [461, 140] on button "Cancel" at bounding box center [467, 133] width 31 height 14
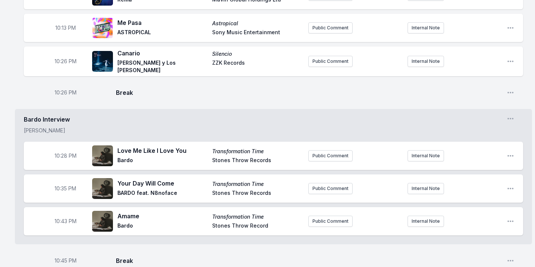
scroll to position [0, 0]
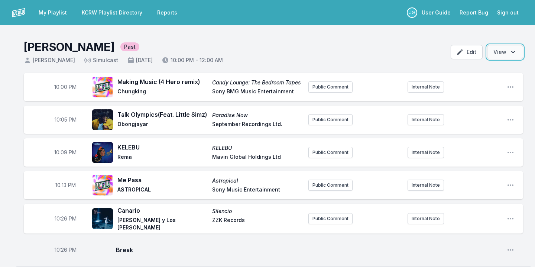
click at [509, 50] on button "Open options View" at bounding box center [505, 52] width 36 height 14
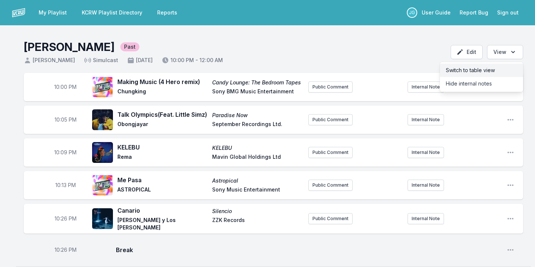
click at [489, 71] on button "Switch to table view" at bounding box center [481, 70] width 83 height 13
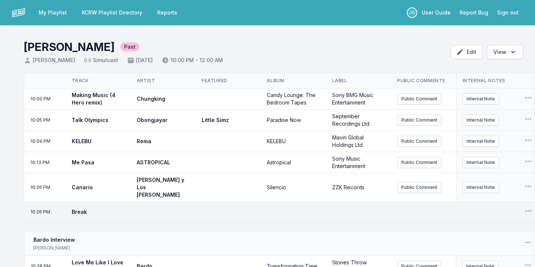
click at [126, 13] on link "KCRW Playlist Directory" at bounding box center [111, 12] width 69 height 13
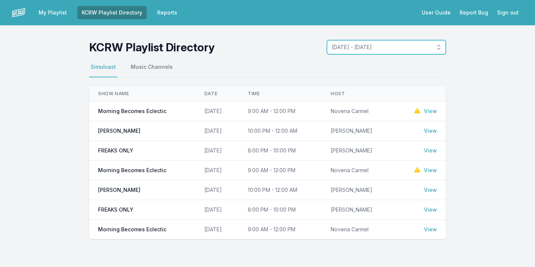
click at [350, 48] on span "[DATE] - [DATE]" at bounding box center [381, 46] width 99 height 7
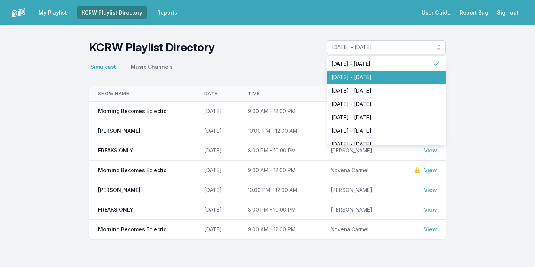
click at [352, 74] on span "[DATE] - [DATE]" at bounding box center [381, 77] width 101 height 7
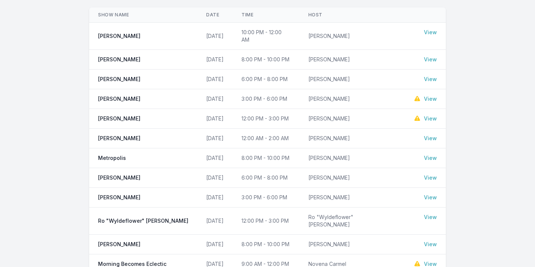
scroll to position [243, 0]
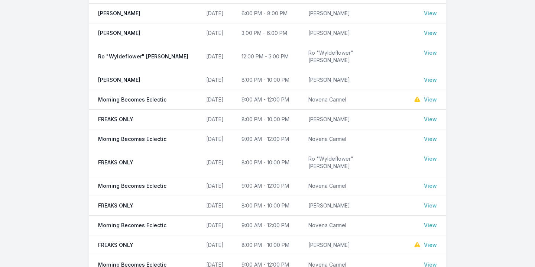
click at [427, 241] on link "View" at bounding box center [430, 244] width 13 height 7
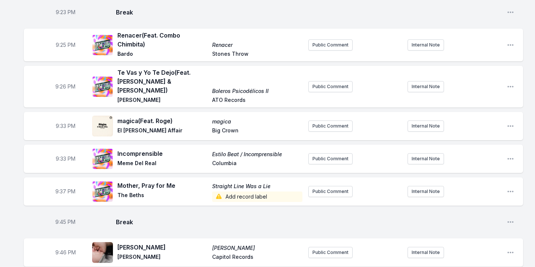
scroll to position [860, 0]
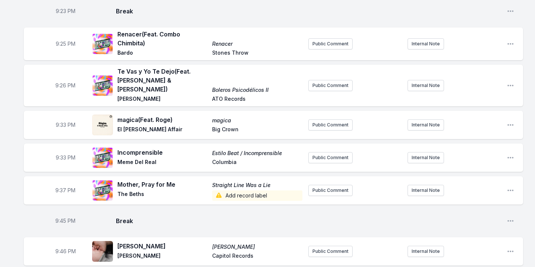
click at [261, 190] on span "Add record label" at bounding box center [257, 195] width 90 height 10
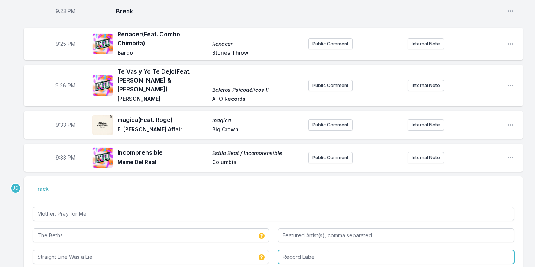
click at [303, 250] on input "Record Label" at bounding box center [396, 257] width 236 height 14
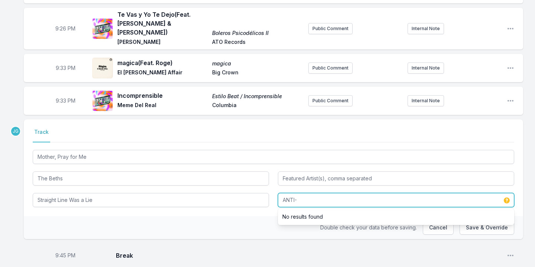
scroll to position [917, 0]
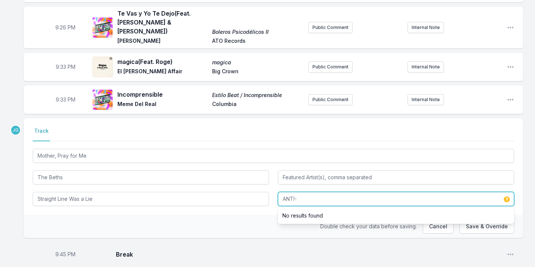
type input "ANTI-"
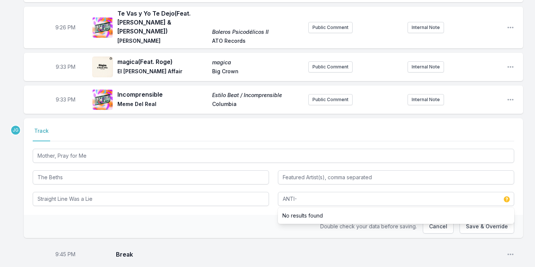
click at [253, 215] on div "Double check your data before saving. Cancel Save & Override" at bounding box center [273, 226] width 499 height 23
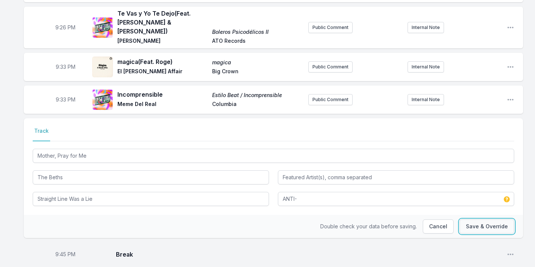
click at [490, 219] on button "Save & Override" at bounding box center [486, 226] width 55 height 14
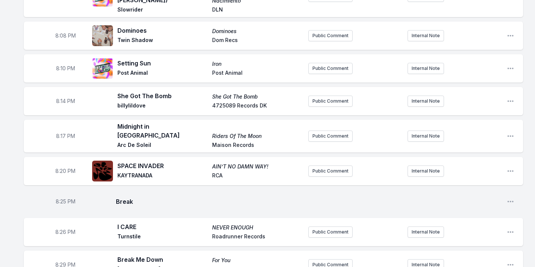
scroll to position [0, 0]
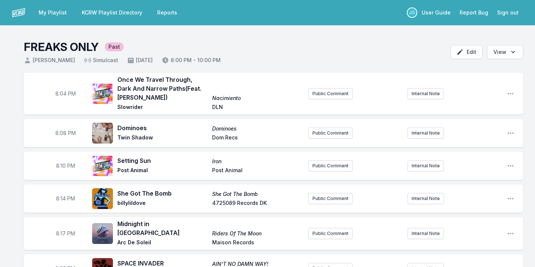
click at [129, 14] on link "KCRW Playlist Directory" at bounding box center [111, 12] width 69 height 13
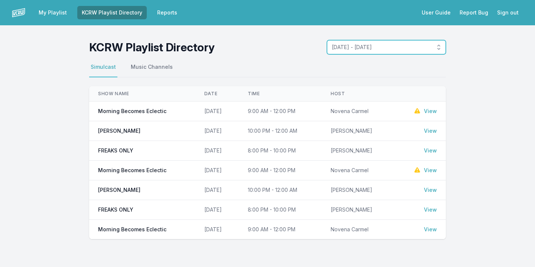
click at [397, 40] on button "[DATE] - [DATE]" at bounding box center [386, 47] width 119 height 14
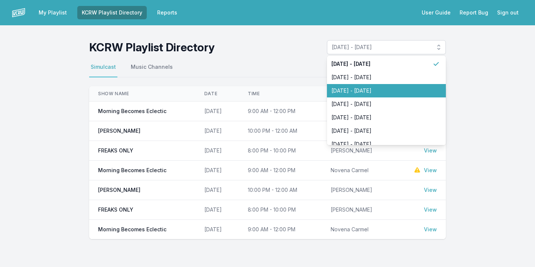
click at [380, 90] on span "[DATE] - [DATE]" at bounding box center [381, 90] width 101 height 7
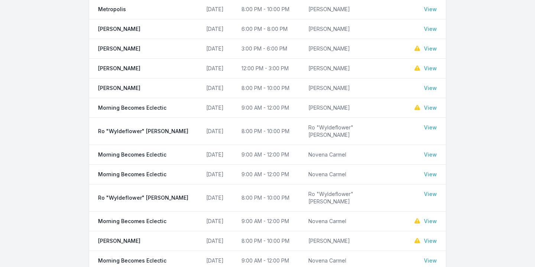
scroll to position [282, 0]
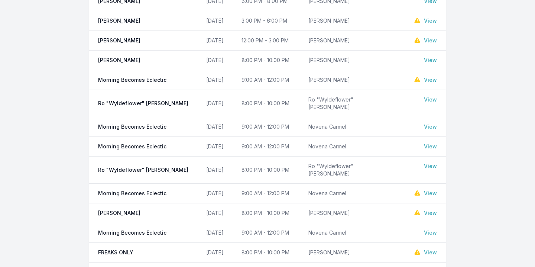
click at [430, 248] on link "View" at bounding box center [430, 251] width 13 height 7
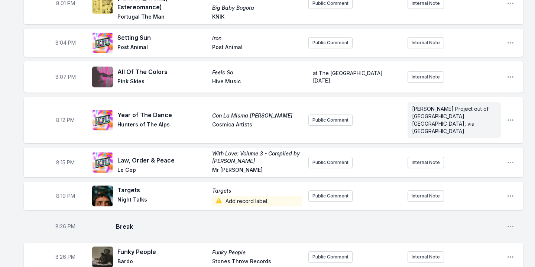
scroll to position [115, 0]
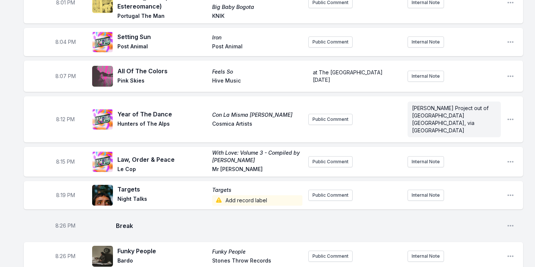
click at [242, 195] on span "Add record label" at bounding box center [257, 200] width 90 height 10
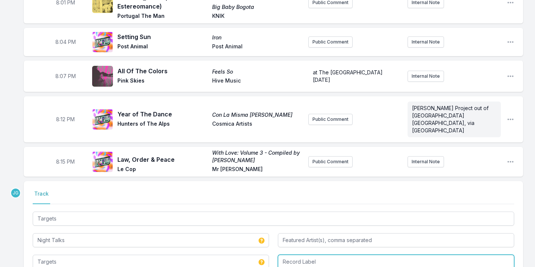
click at [297, 254] on input "Record Label" at bounding box center [396, 261] width 236 height 14
type input "Night Talks LLC"
click at [241, 258] on div "Select a tab Track Track Targets Night Talks Targets Night Talks LLC No results…" at bounding box center [273, 229] width 499 height 97
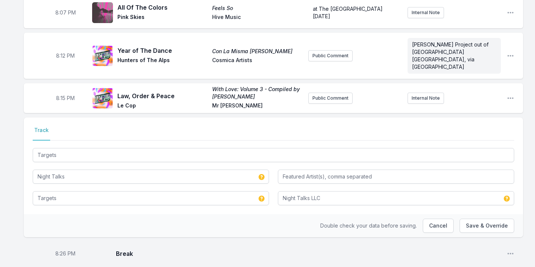
scroll to position [181, 0]
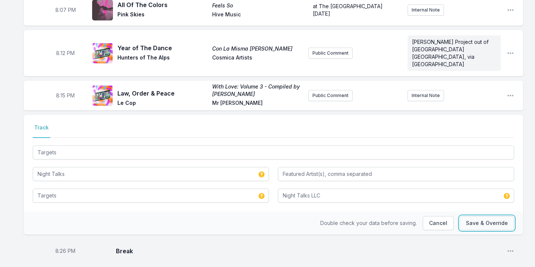
click at [474, 216] on button "Save & Override" at bounding box center [486, 223] width 55 height 14
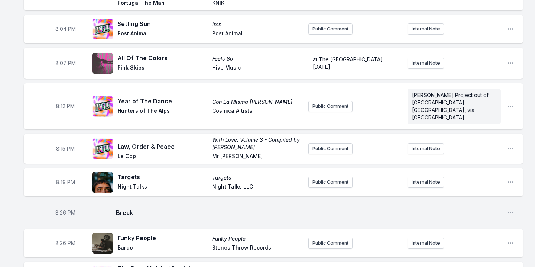
scroll to position [0, 0]
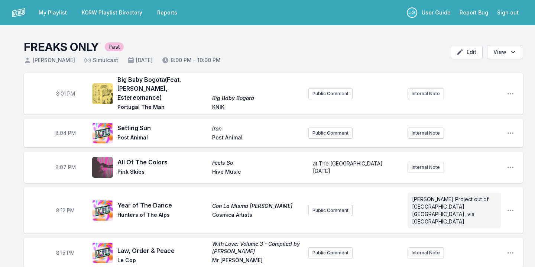
click at [126, 11] on link "KCRW Playlist Directory" at bounding box center [111, 12] width 69 height 13
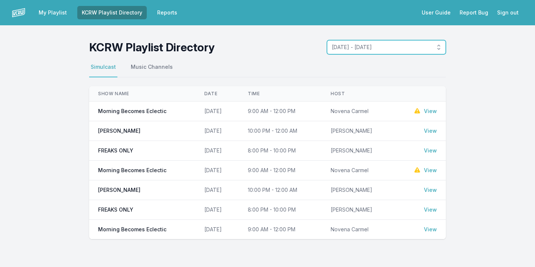
click at [347, 53] on button "[DATE] - [DATE]" at bounding box center [386, 47] width 119 height 14
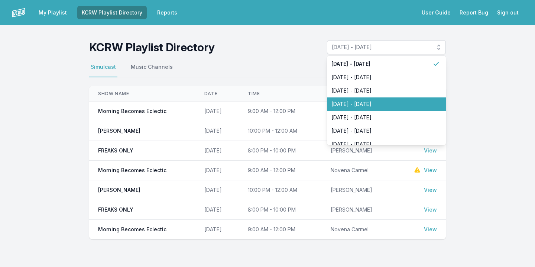
click at [355, 104] on span "[DATE] - [DATE]" at bounding box center [381, 103] width 101 height 7
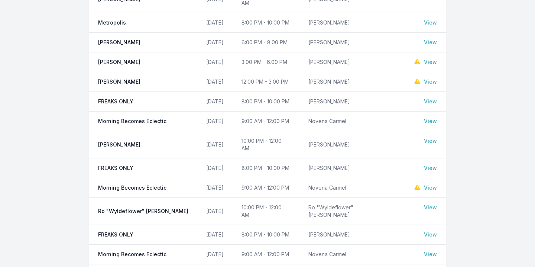
scroll to position [322, 0]
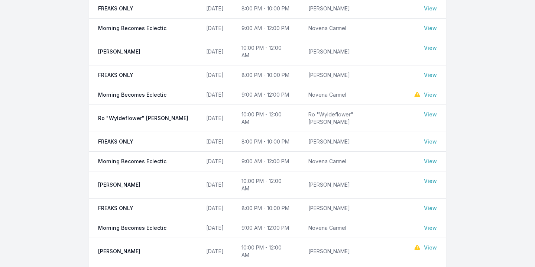
click at [432, 244] on link "View" at bounding box center [430, 247] width 13 height 7
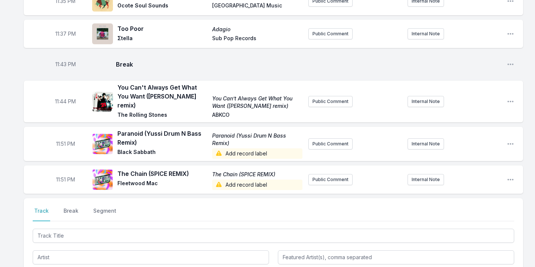
scroll to position [660, 0]
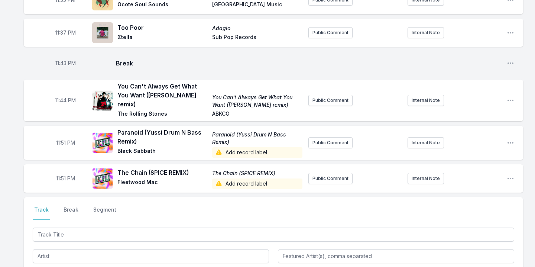
click at [258, 150] on span "Add record label" at bounding box center [257, 152] width 90 height 10
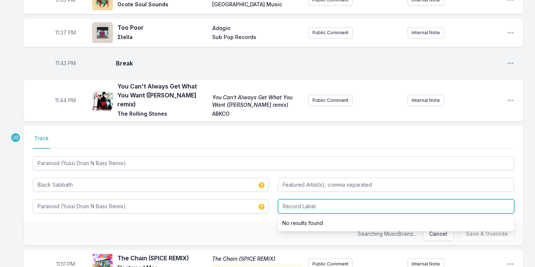
click at [302, 202] on input "Record Label" at bounding box center [396, 206] width 236 height 14
type input "Promo"
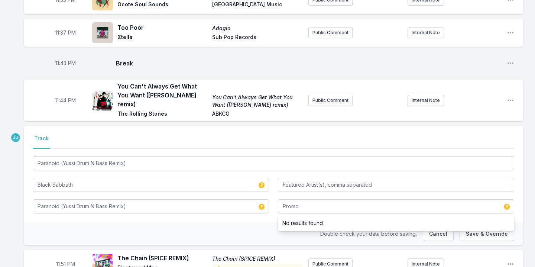
click at [254, 222] on div "Double check your data before saving. Cancel Save & Override" at bounding box center [273, 233] width 499 height 23
click at [473, 227] on button "Save & Override" at bounding box center [486, 234] width 55 height 14
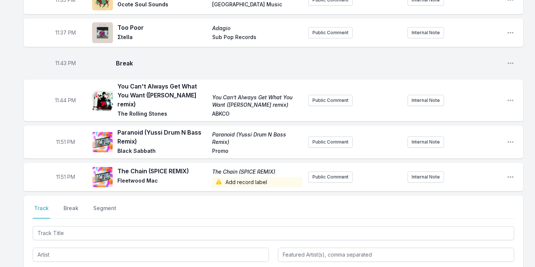
click at [256, 178] on span "Add record label" at bounding box center [257, 182] width 90 height 10
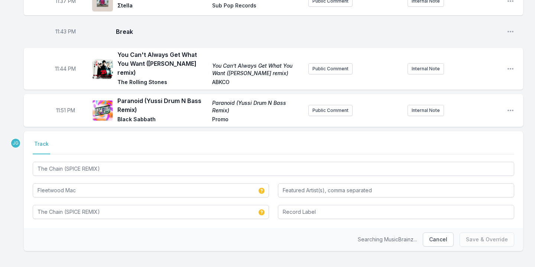
scroll to position [700, 0]
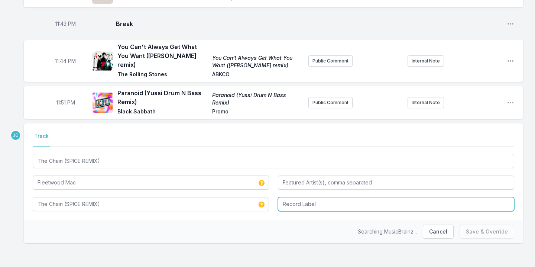
click at [320, 202] on input "Record Label" at bounding box center [396, 204] width 236 height 14
type input "promo"
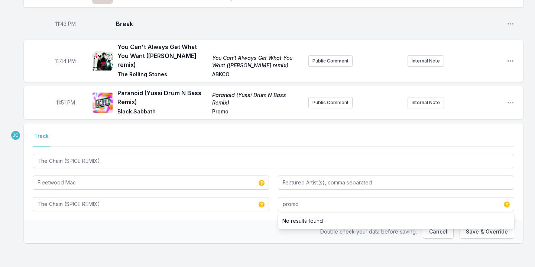
click at [238, 209] on div "Select a tab Track Track The Chain (SPICE REMIX) Fleetwood Mac The Chain (SPICE…" at bounding box center [273, 171] width 499 height 97
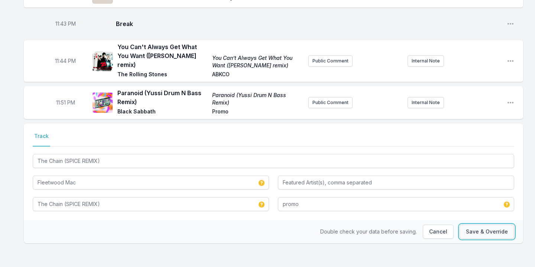
click at [477, 228] on button "Save & Override" at bounding box center [486, 231] width 55 height 14
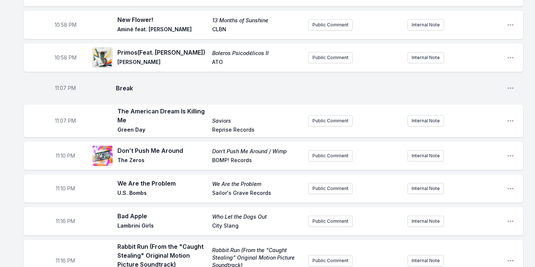
scroll to position [0, 0]
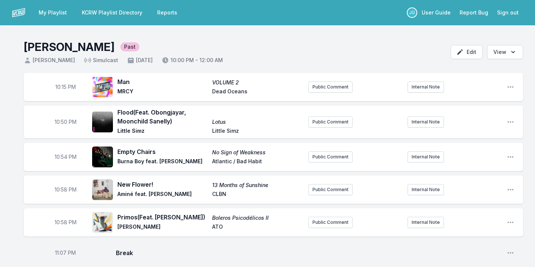
click at [135, 11] on link "KCRW Playlist Directory" at bounding box center [111, 12] width 69 height 13
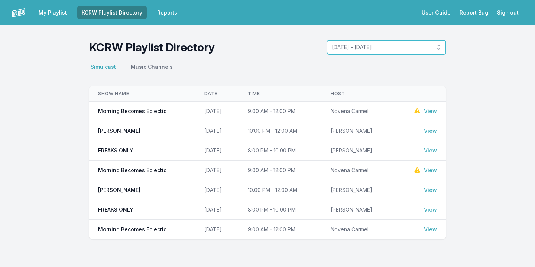
click at [351, 42] on button "[DATE] - [DATE]" at bounding box center [386, 47] width 119 height 14
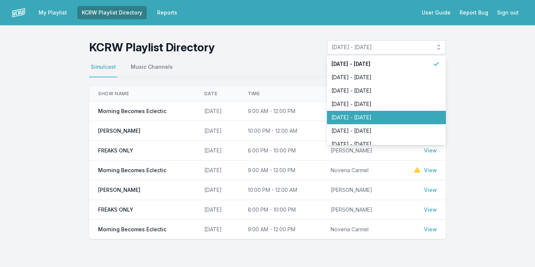
click at [351, 116] on span "[DATE] - [DATE]" at bounding box center [381, 117] width 101 height 7
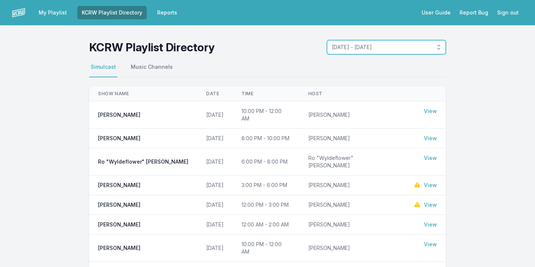
click at [386, 46] on span "[DATE] - [DATE]" at bounding box center [381, 46] width 99 height 7
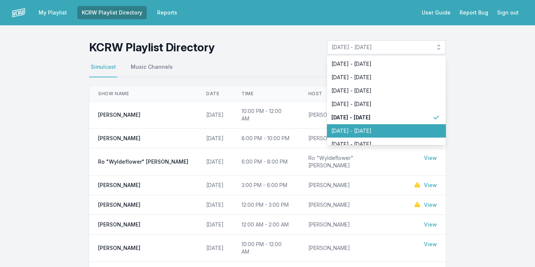
click at [364, 131] on span "[DATE] - [DATE]" at bounding box center [381, 130] width 101 height 7
